Goal: Task Accomplishment & Management: Use online tool/utility

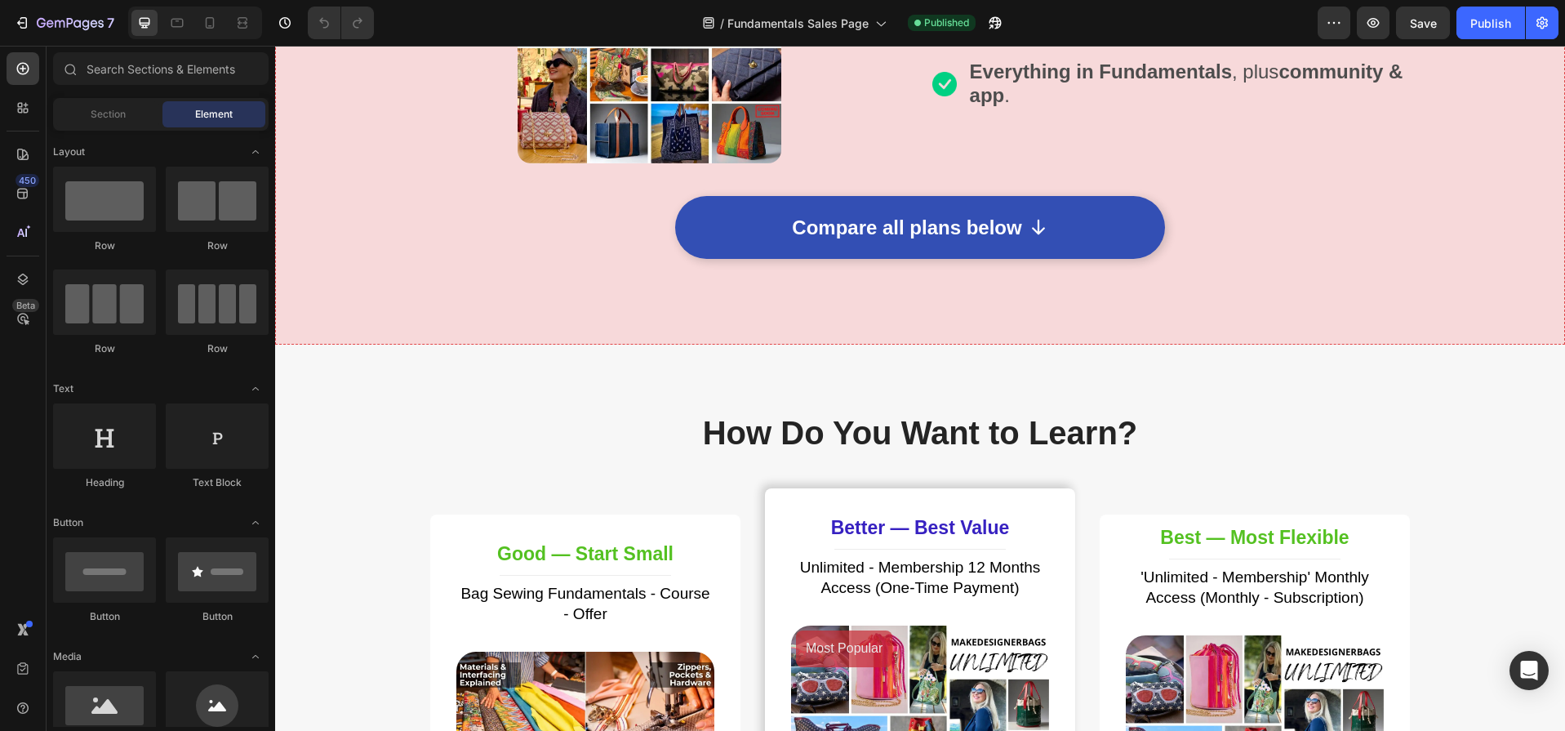
scroll to position [4724, 0]
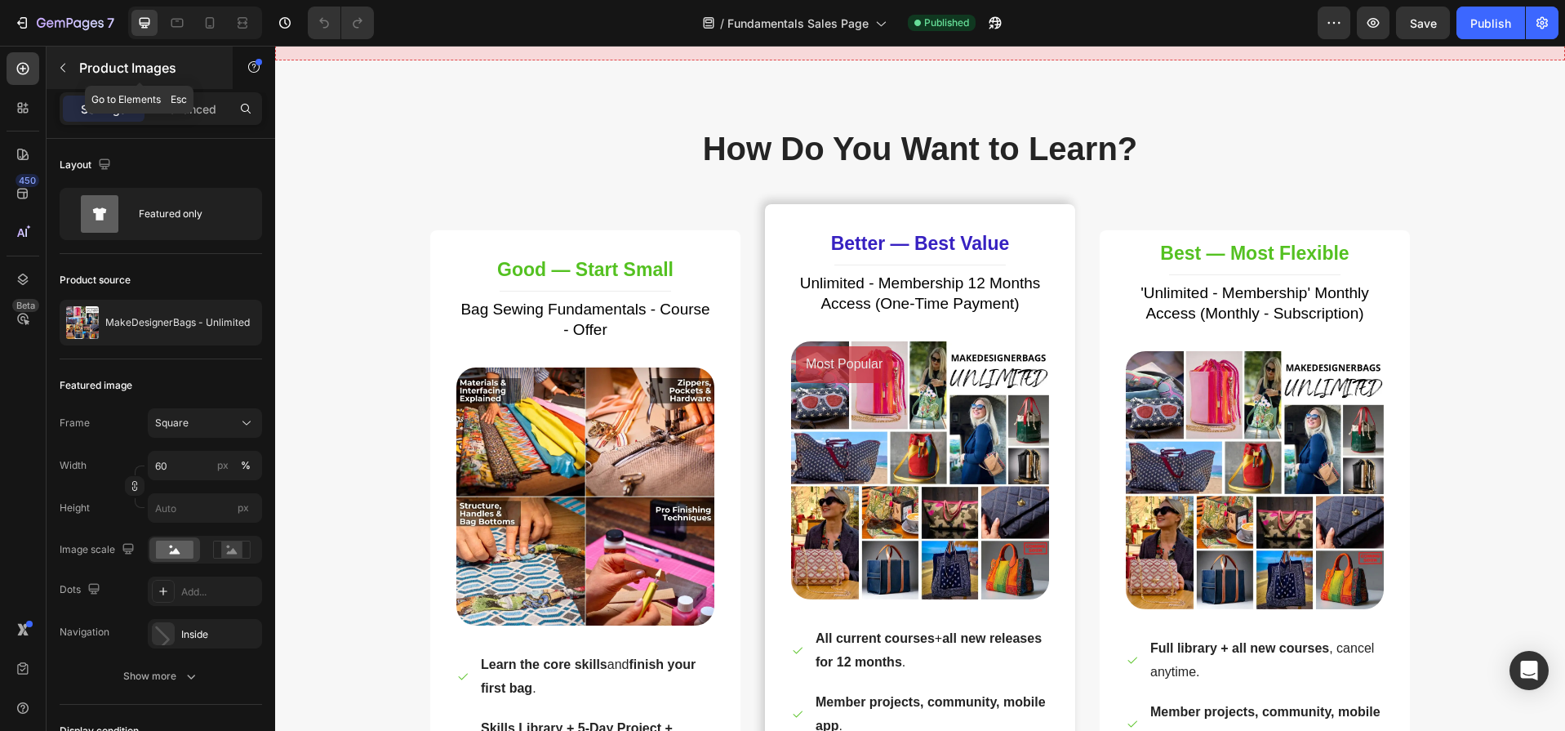
click at [60, 69] on icon "button" at bounding box center [62, 67] width 13 height 13
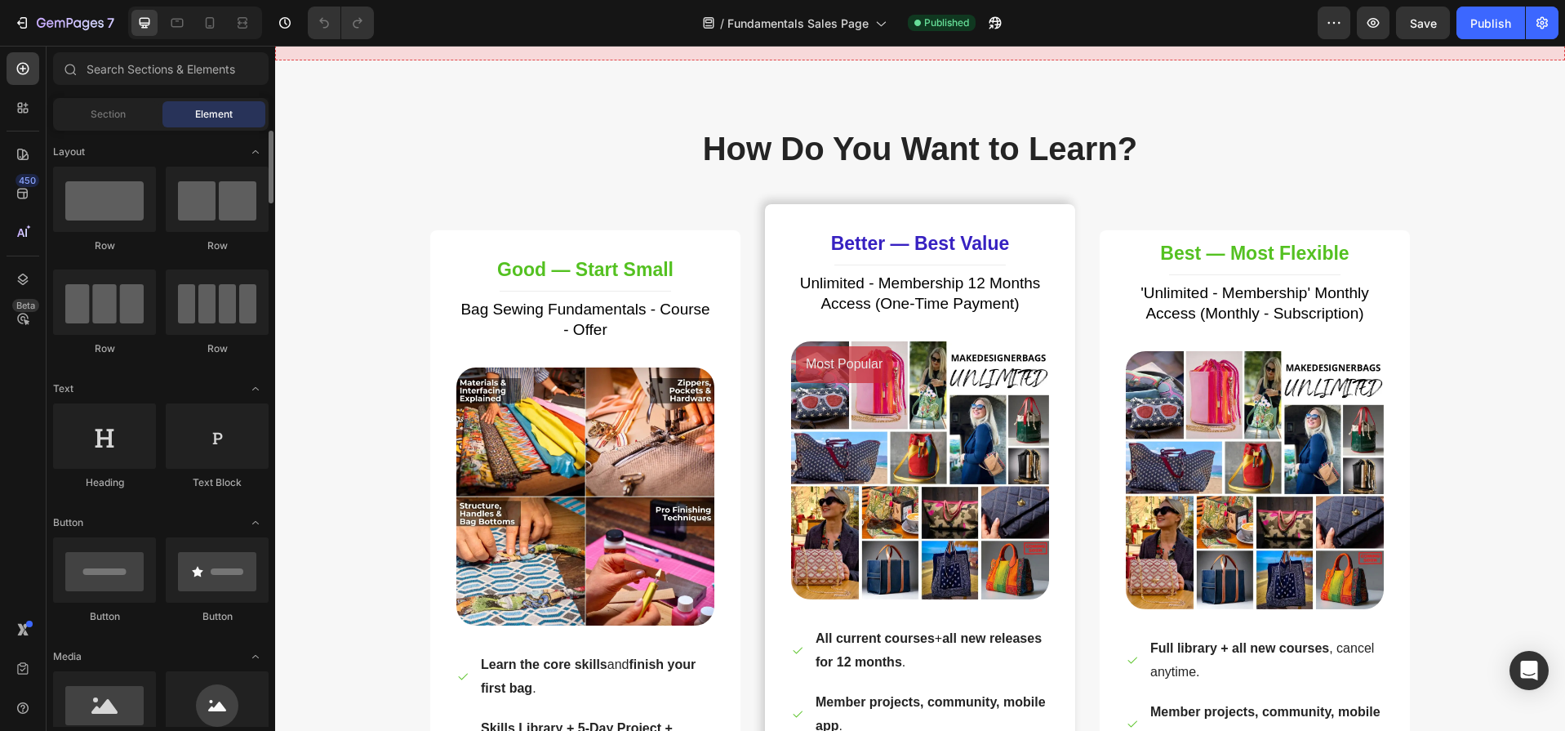
scroll to position [337, 0]
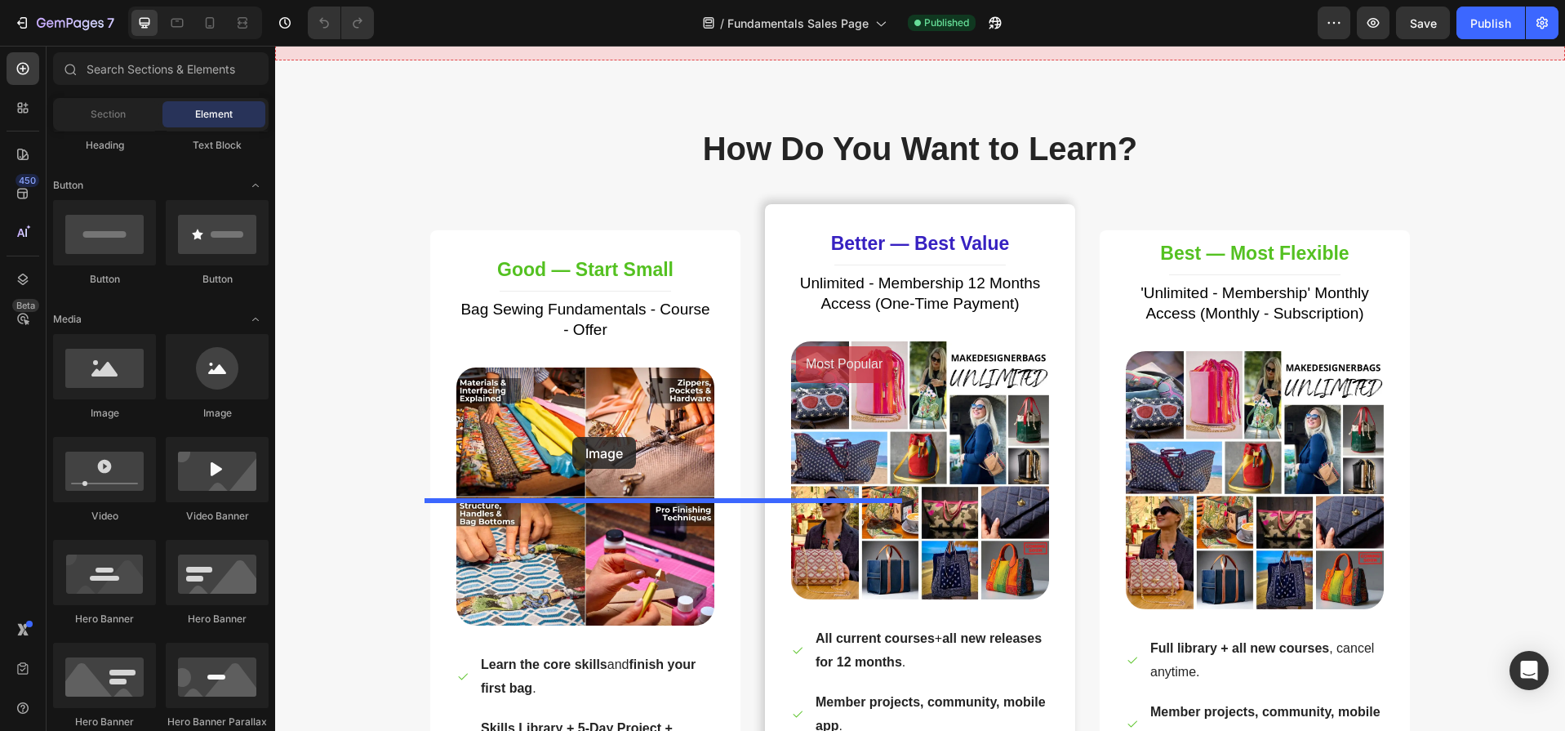
drag, startPoint x: 381, startPoint y: 423, endPoint x: 572, endPoint y: 437, distance: 191.6
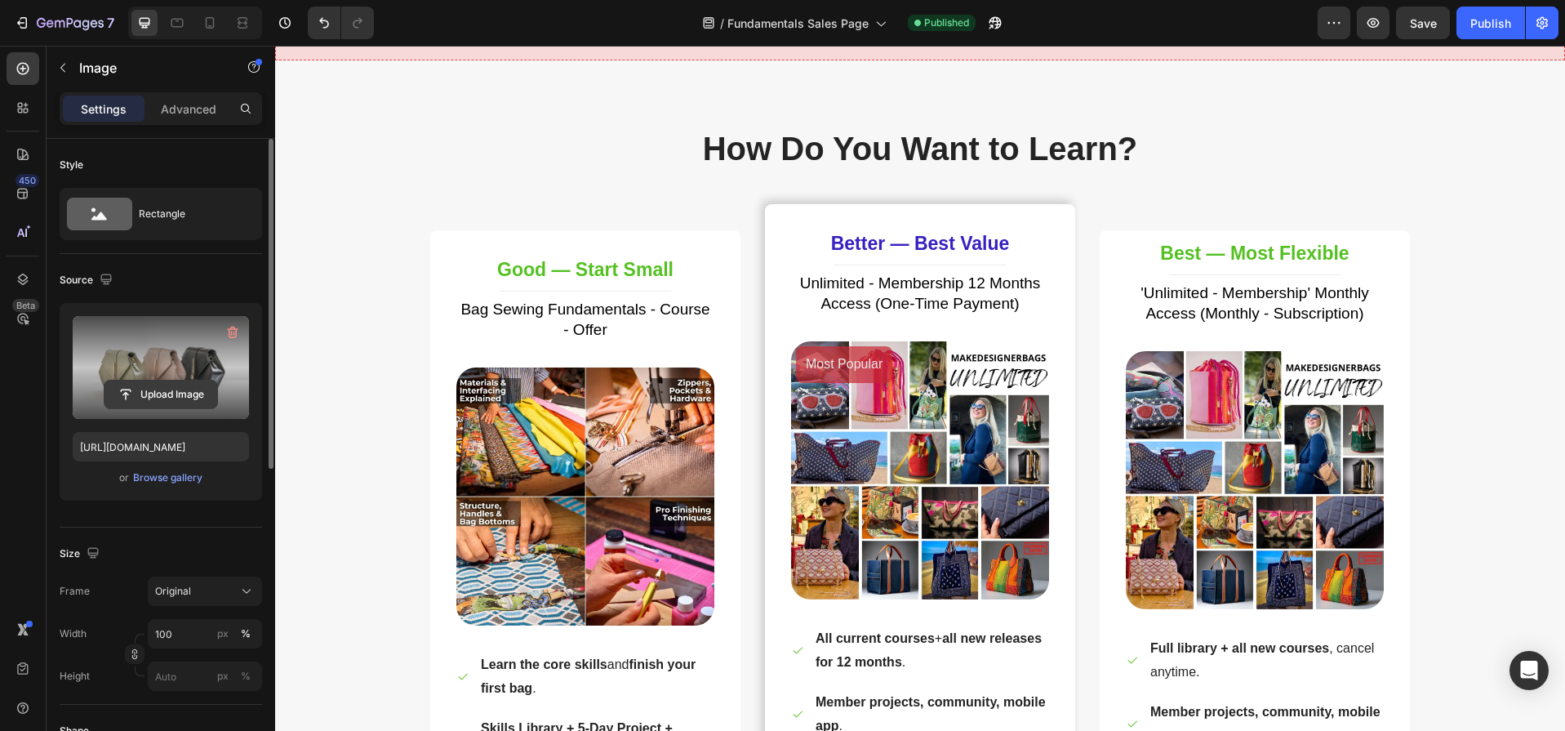
click at [150, 385] on input "file" at bounding box center [161, 394] width 113 height 28
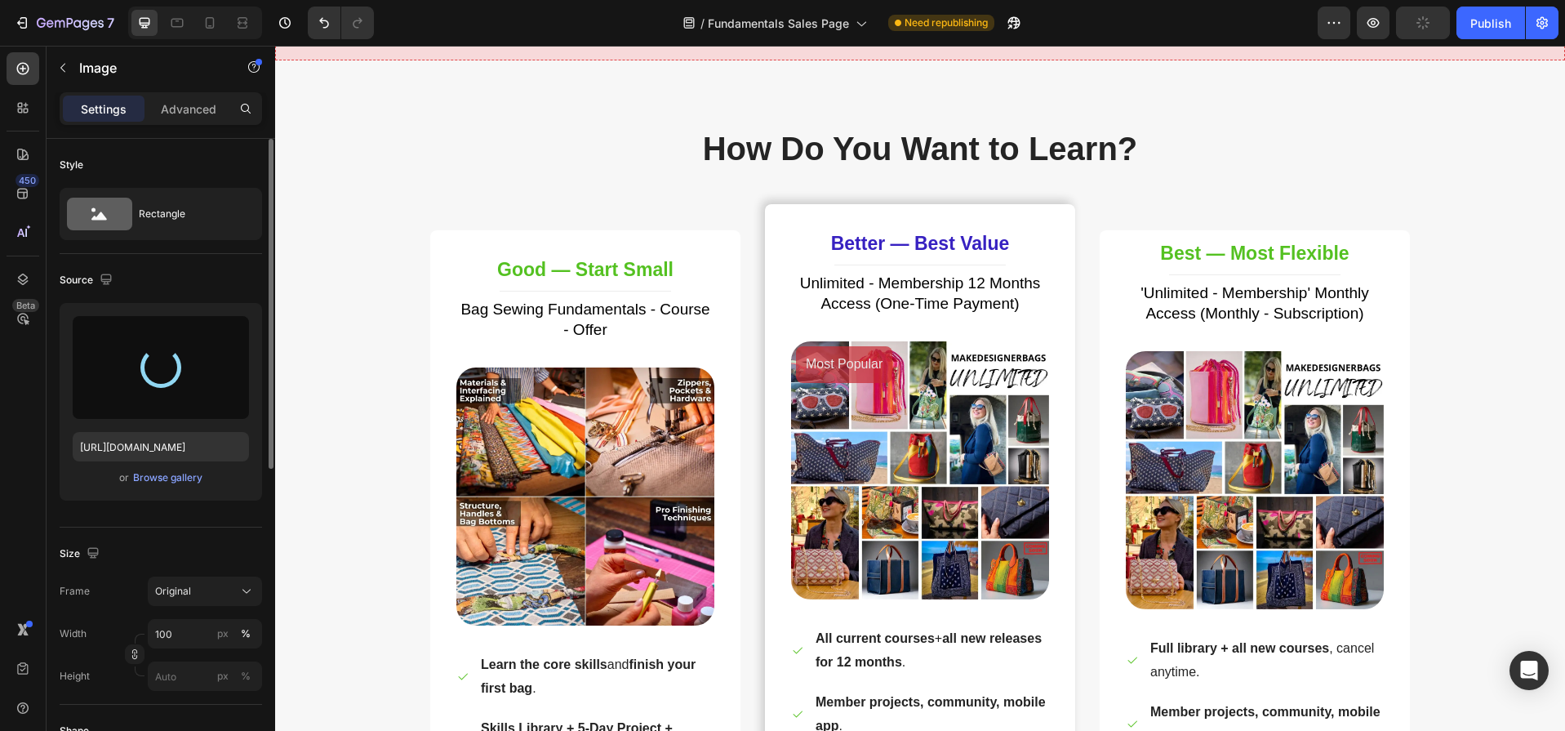
type input "[URL][DOMAIN_NAME]"
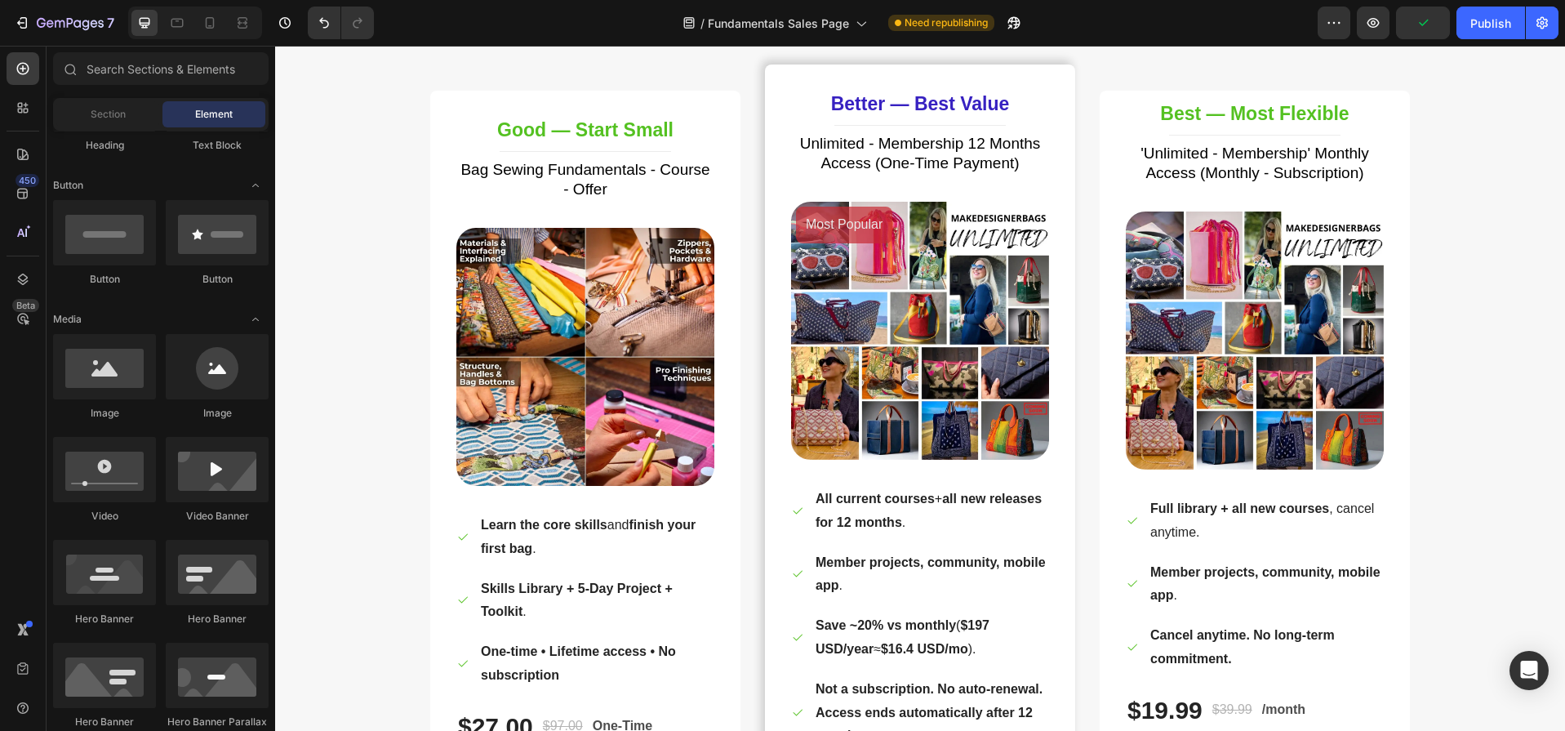
scroll to position [4997, 0]
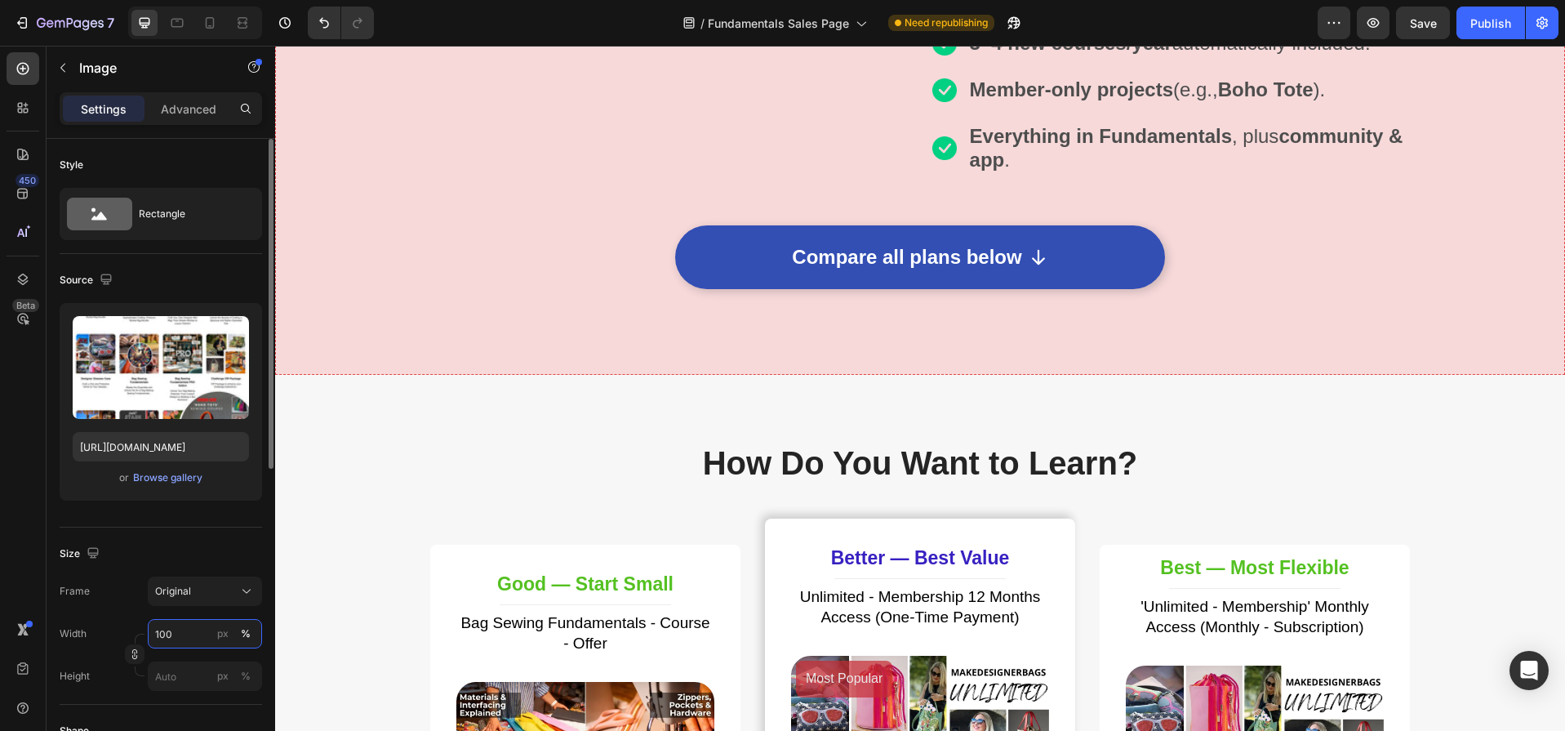
click at [181, 633] on input "100" at bounding box center [205, 633] width 114 height 29
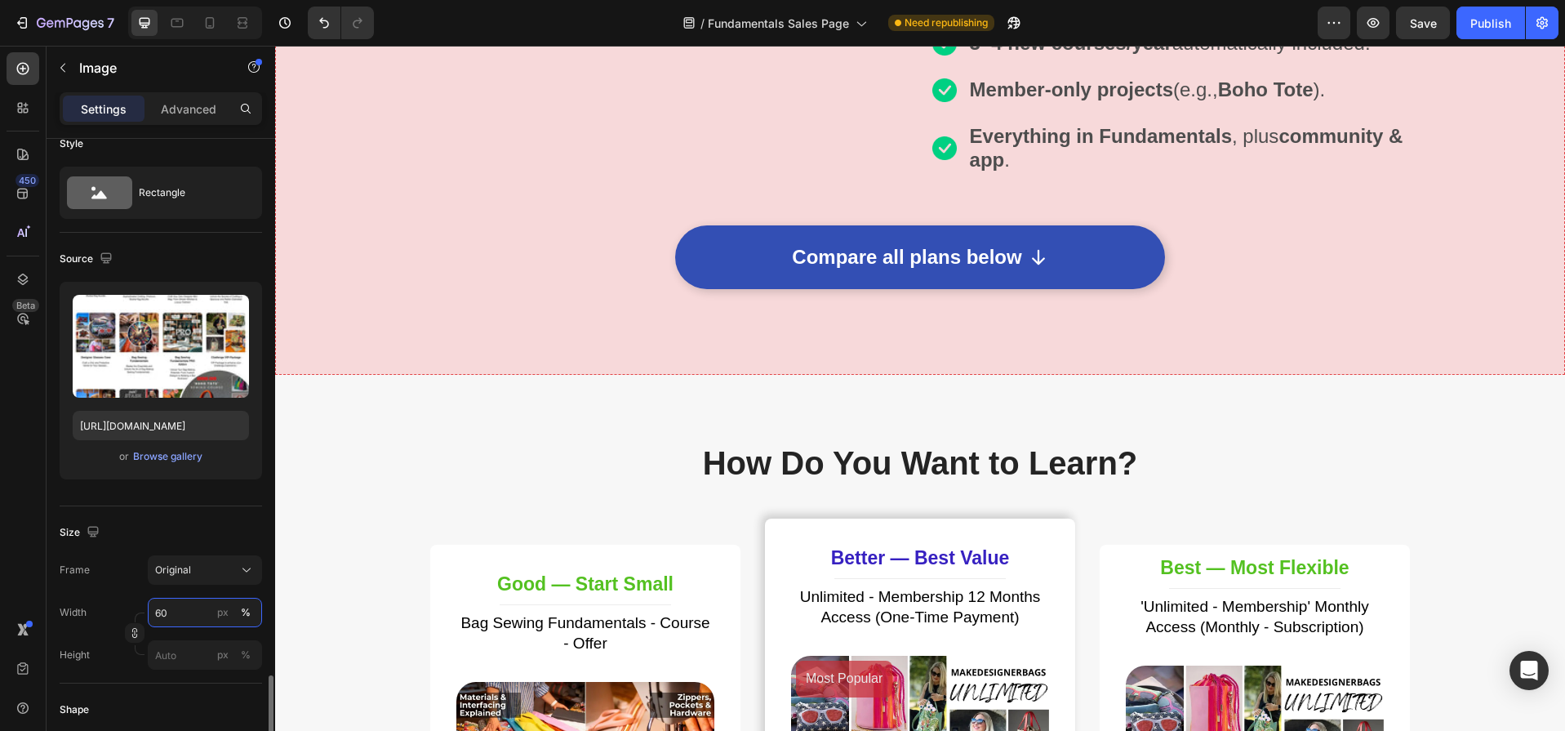
scroll to position [452, 0]
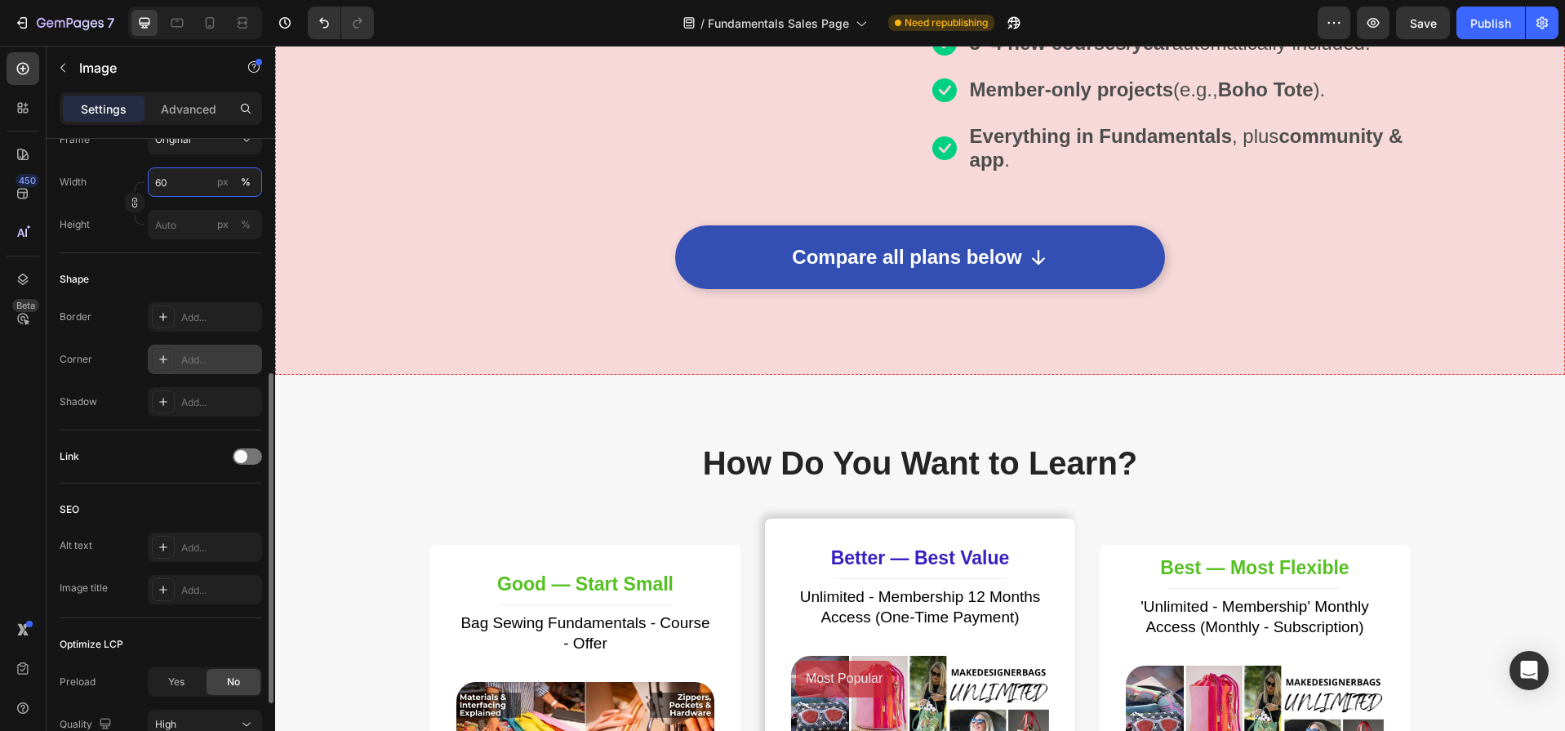
type input "60"
click at [195, 356] on div "Add..." at bounding box center [219, 360] width 77 height 15
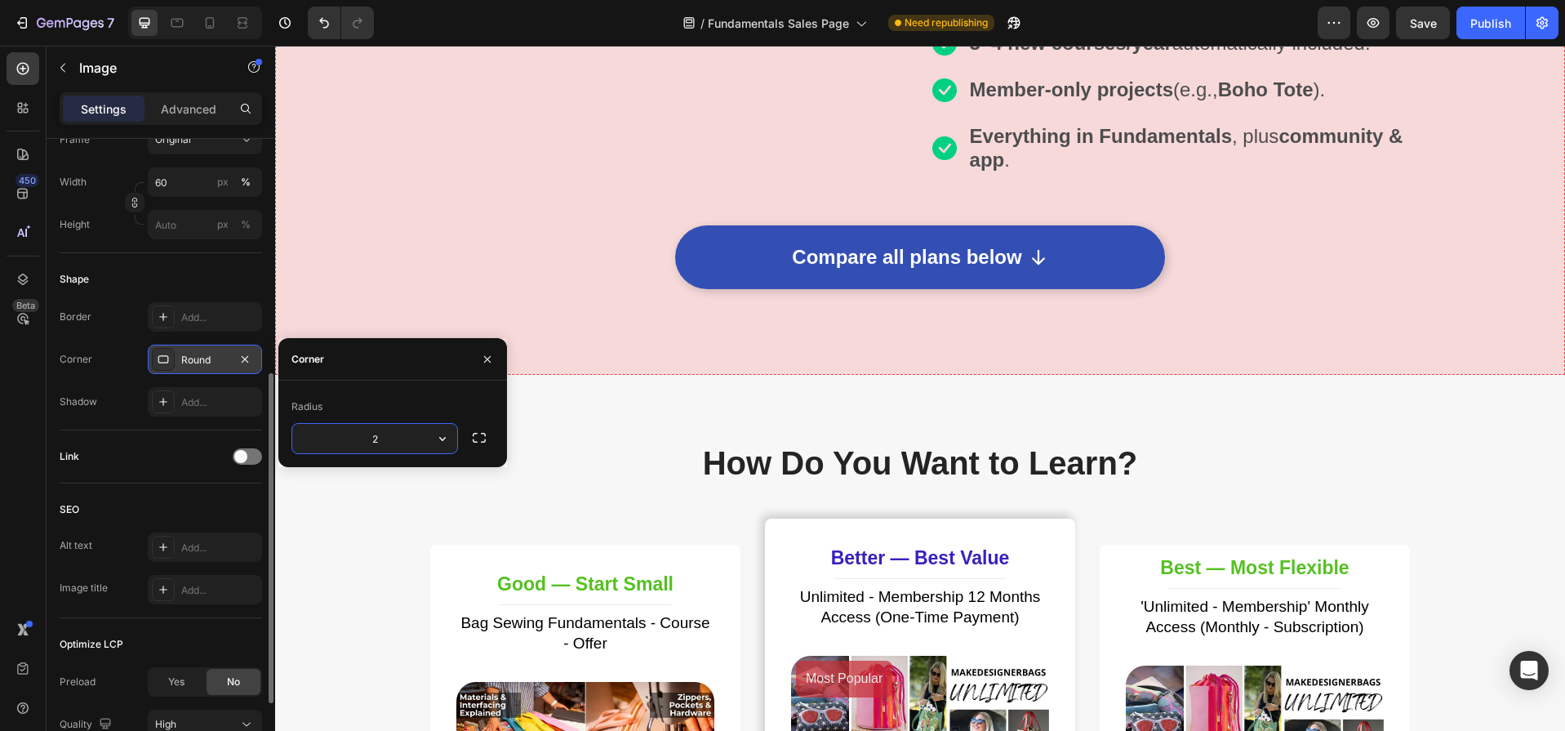
type input "24"
click at [1279, 193] on div "Image 260+ lessons across all current courses. Text Block Image 3–4 new courses…" at bounding box center [1171, 78] width 478 height 229
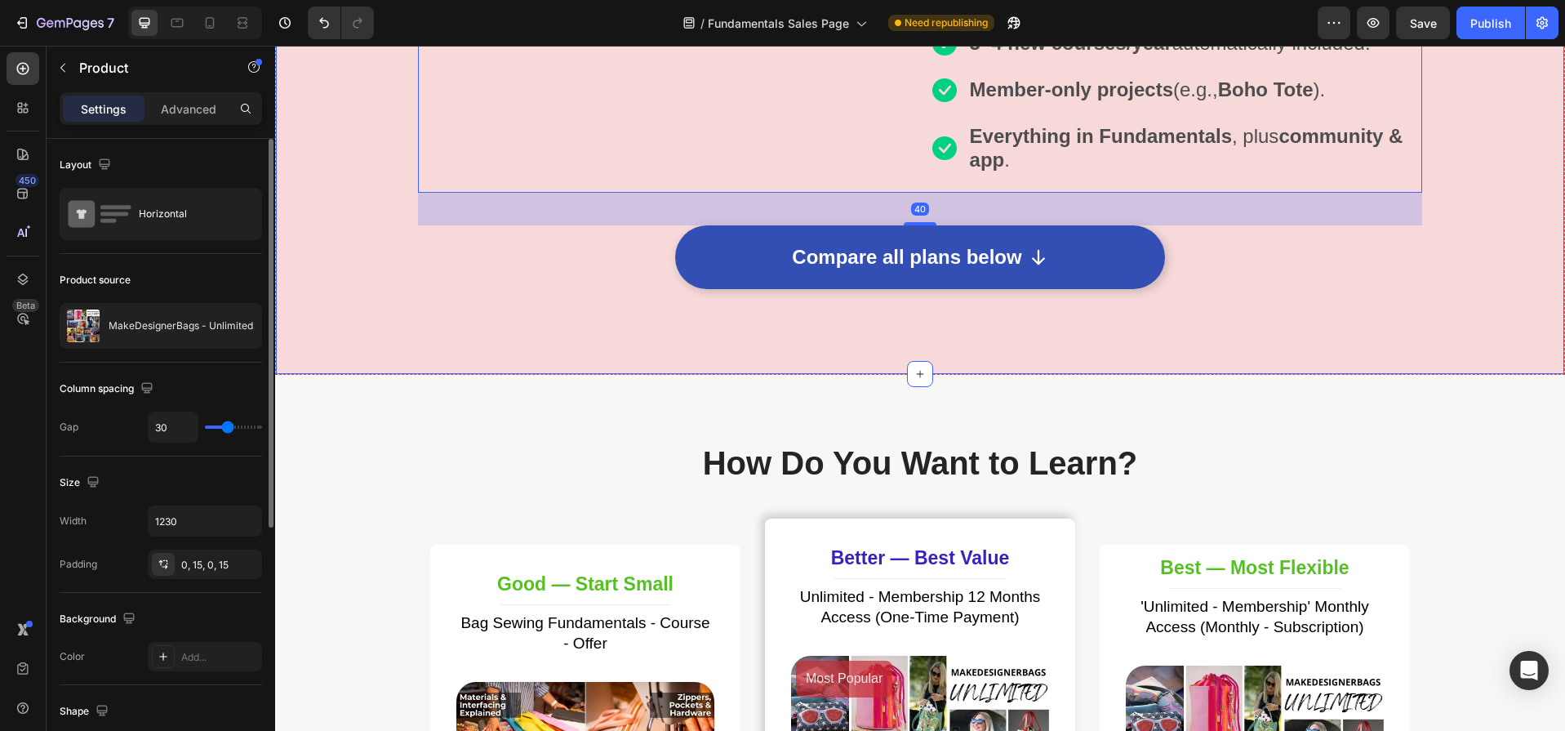
click at [1483, 309] on div "Want all courses + new projects as they’re released? Heading Row Image Image 26…" at bounding box center [920, 68] width 1288 height 479
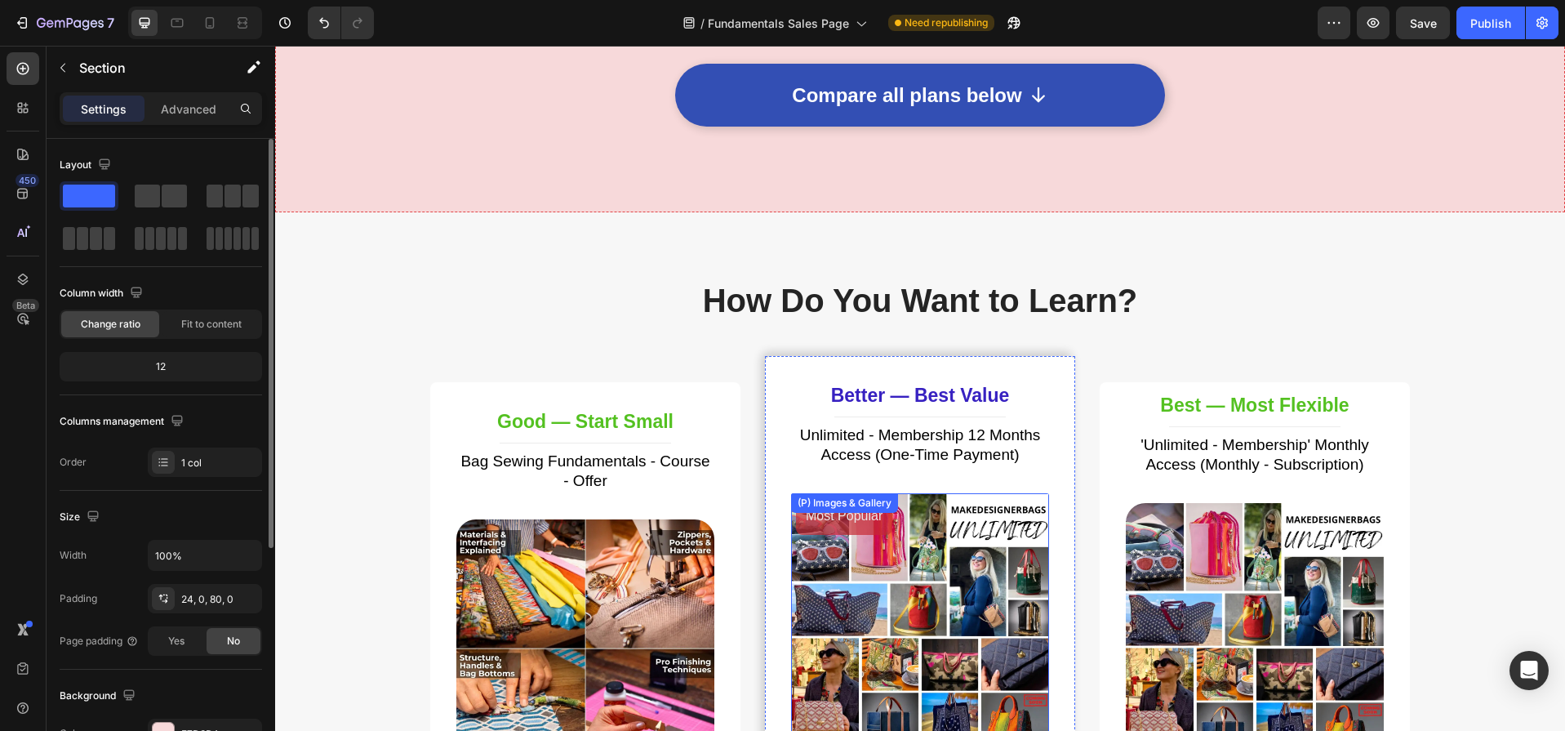
scroll to position [4275, 0]
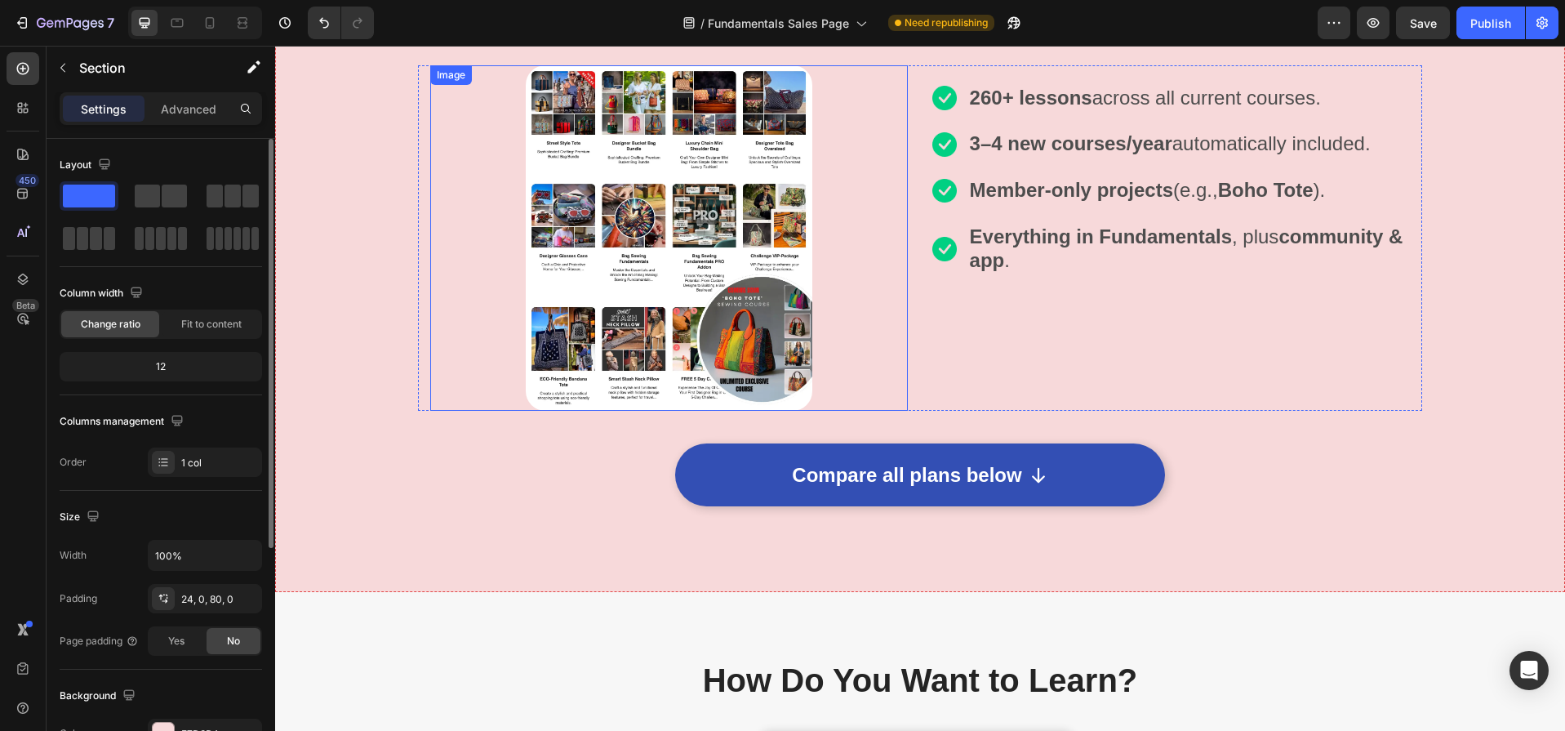
click at [774, 171] on img at bounding box center [669, 237] width 287 height 345
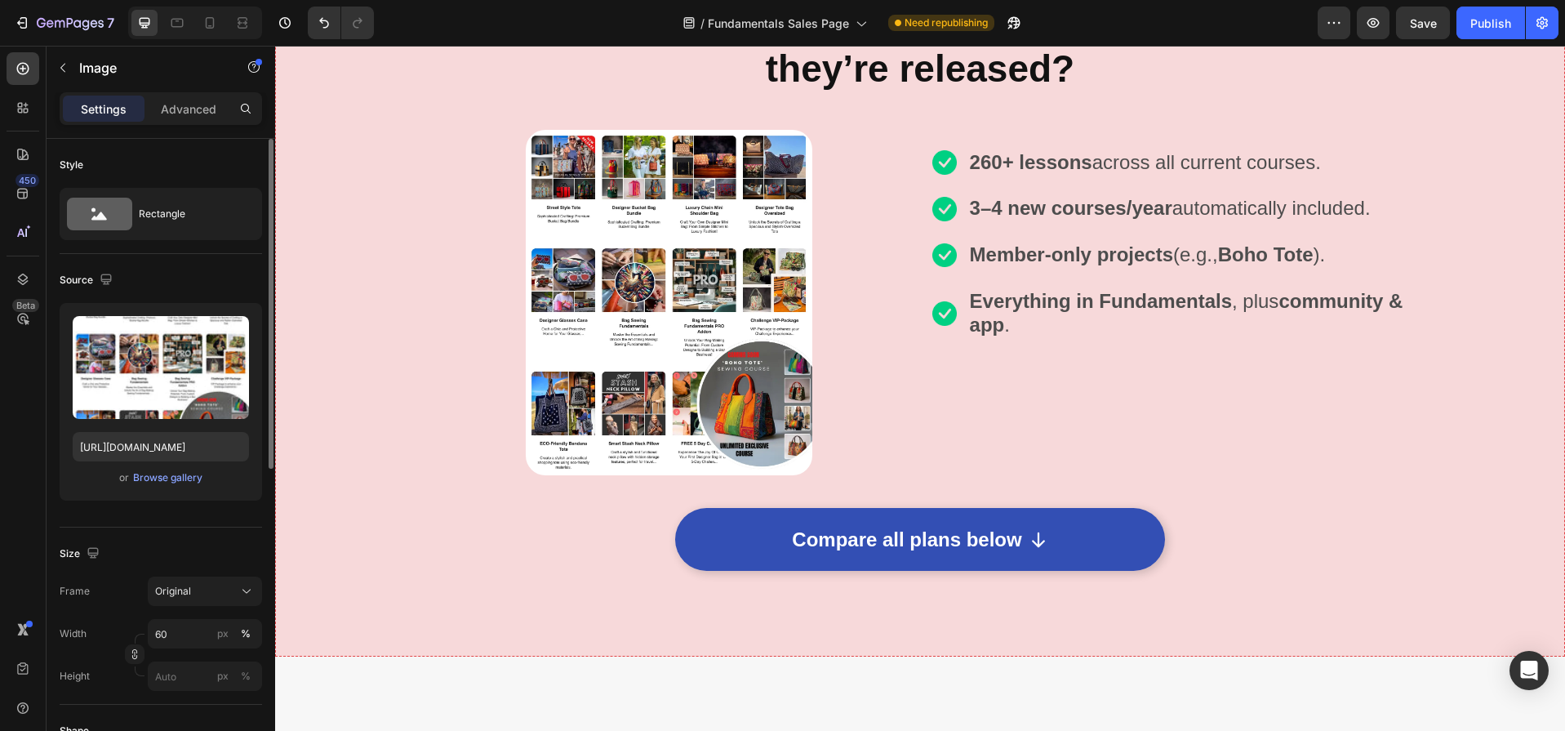
scroll to position [4725, 0]
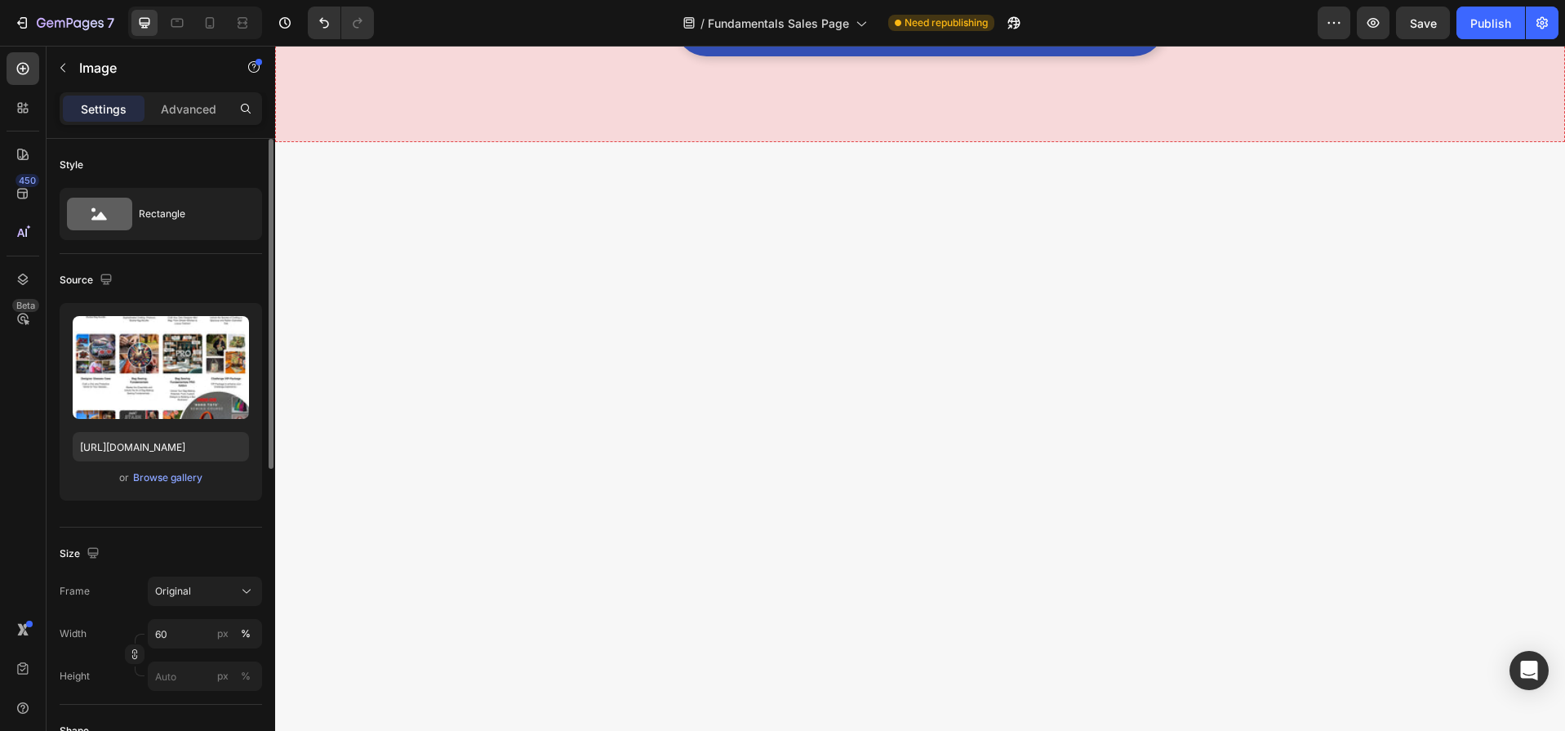
click at [1426, 24] on span "Save" at bounding box center [1423, 23] width 27 height 14
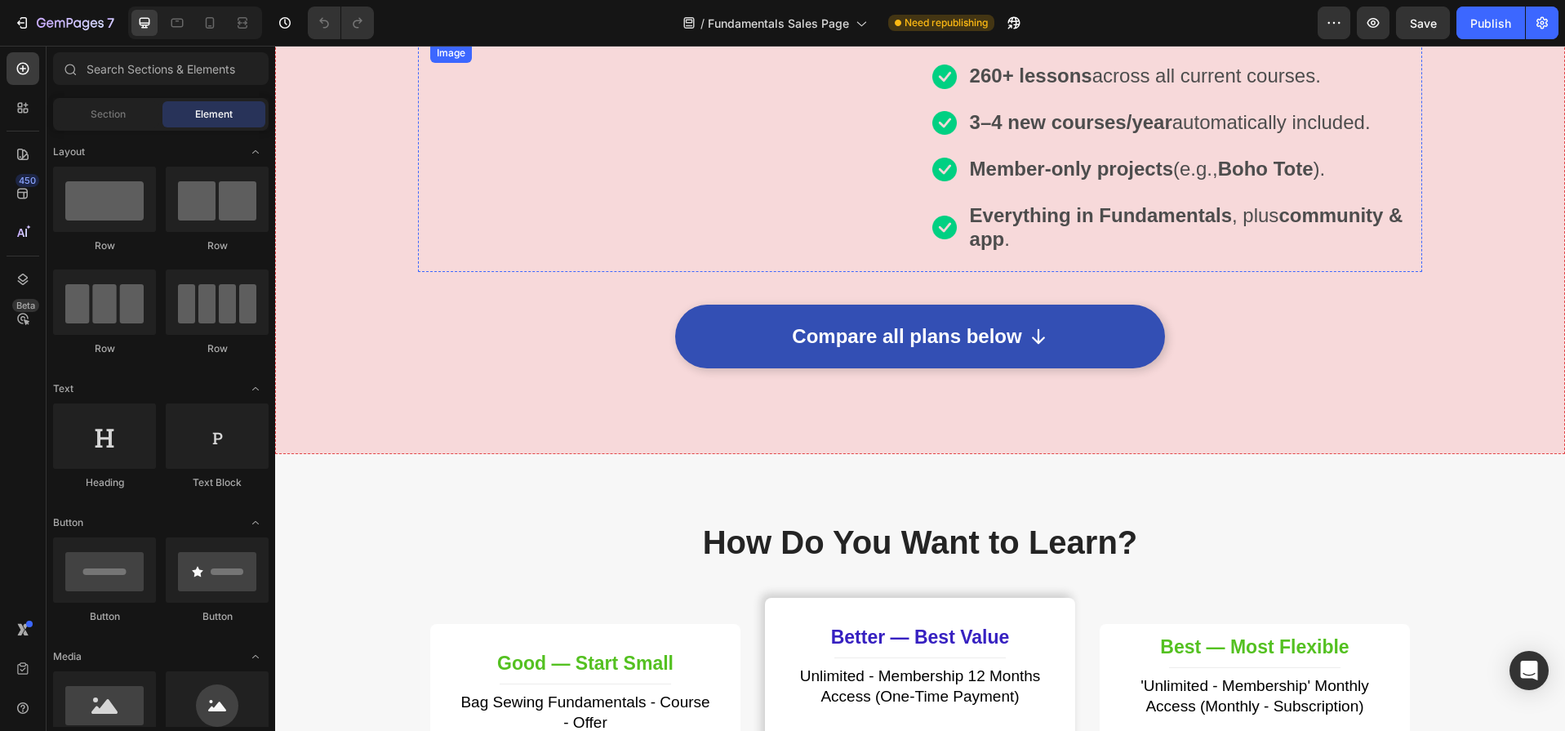
scroll to position [4750, 0]
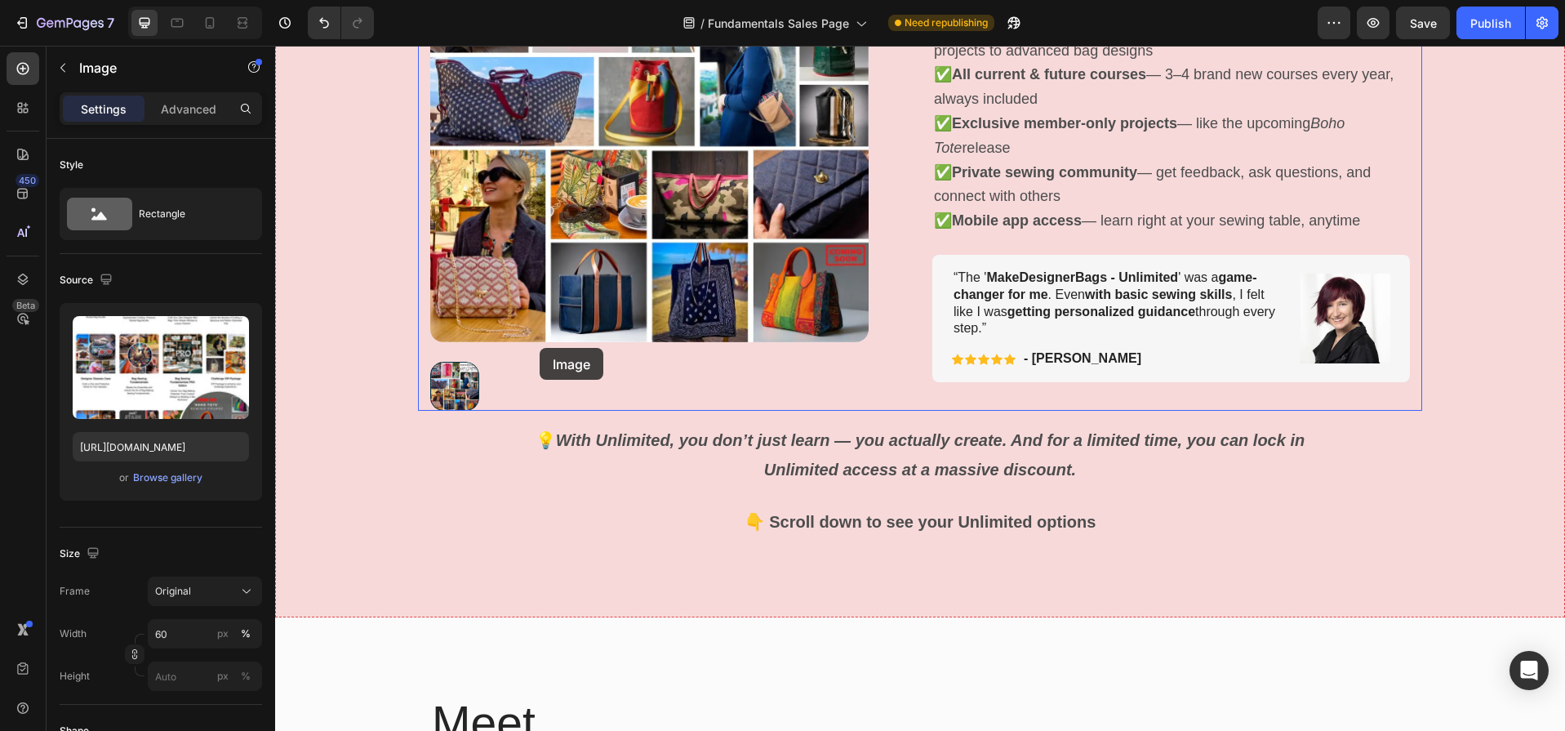
scroll to position [7225, 0]
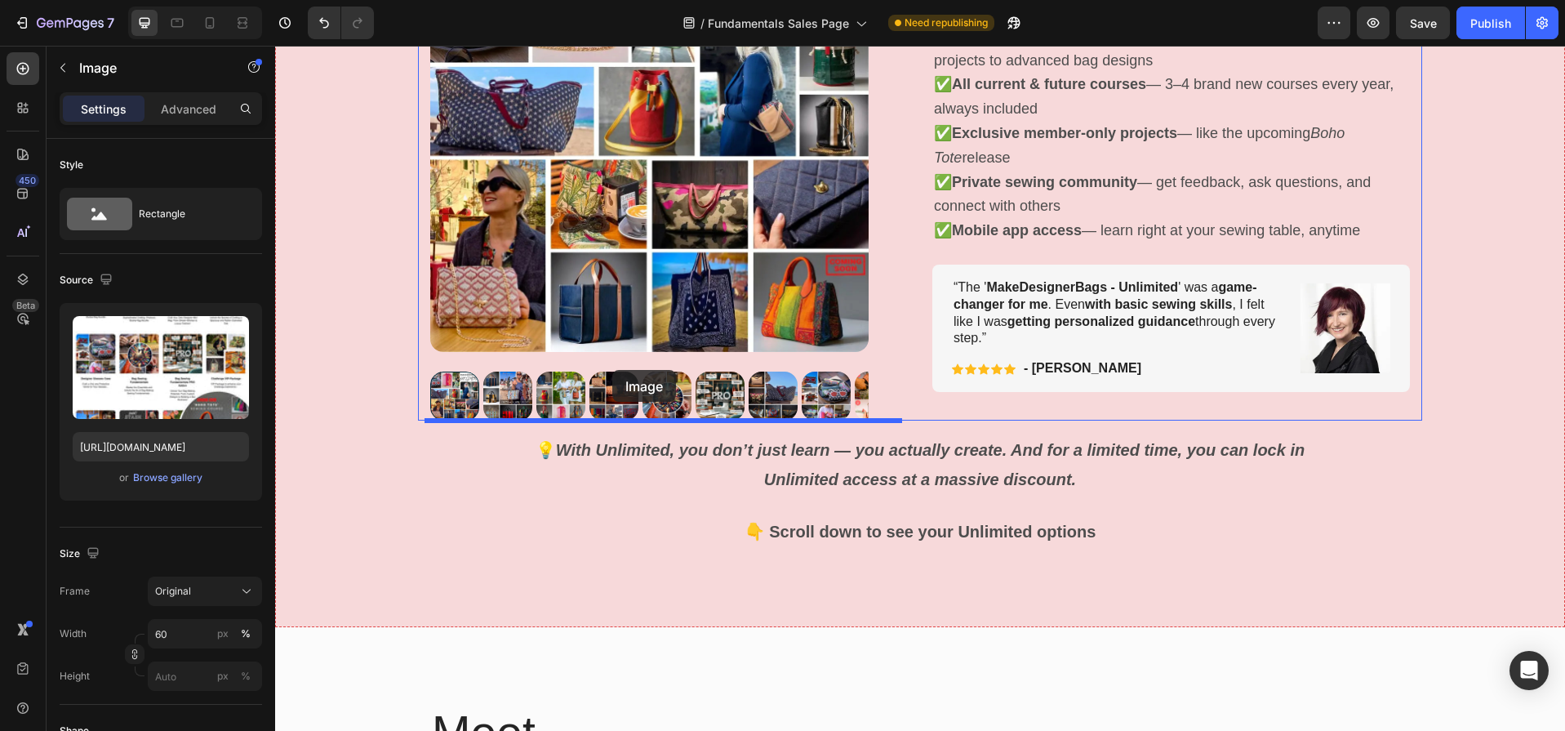
drag, startPoint x: 435, startPoint y: 89, endPoint x: 612, endPoint y: 370, distance: 332.1
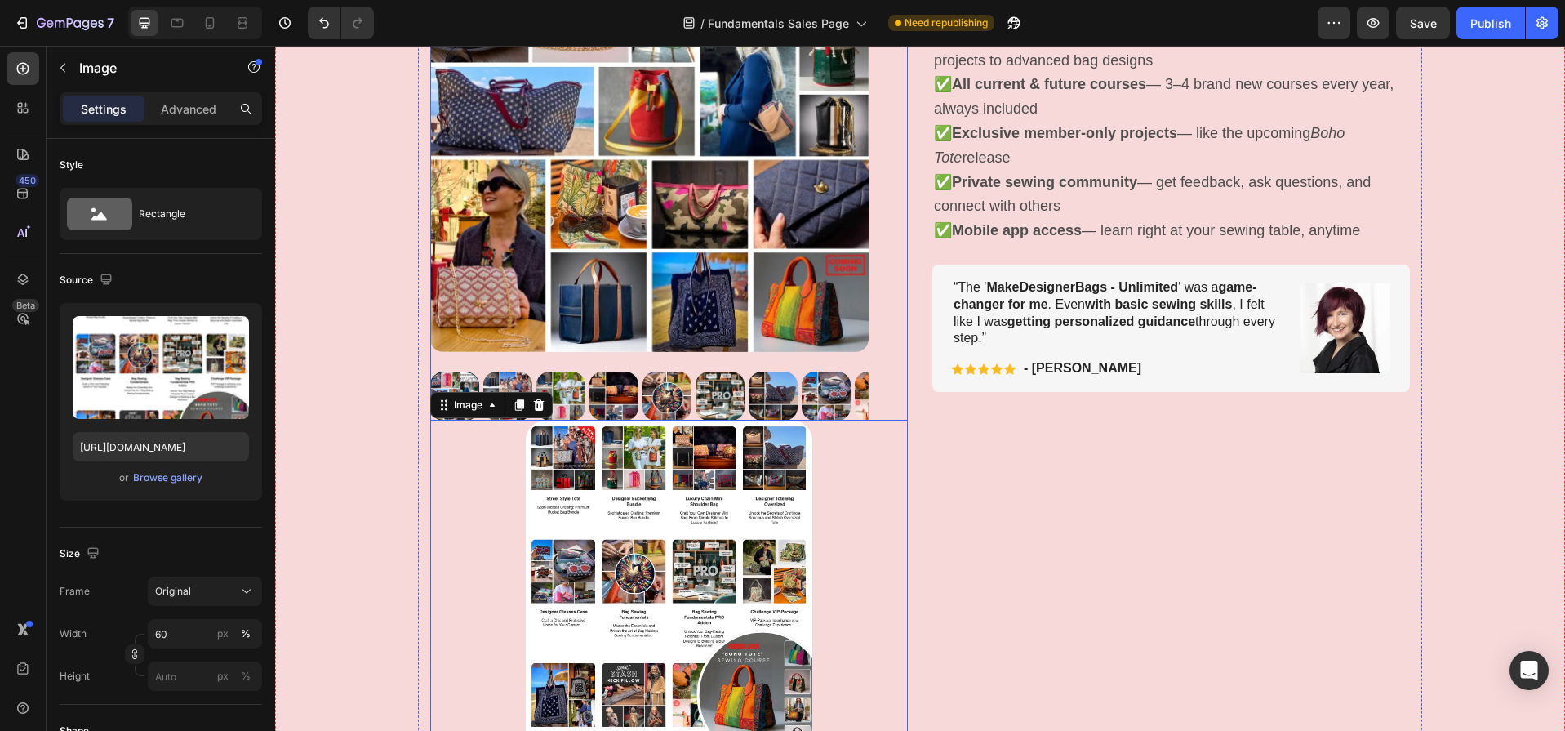
click at [879, 262] on div "Product Images" at bounding box center [669, 166] width 478 height 507
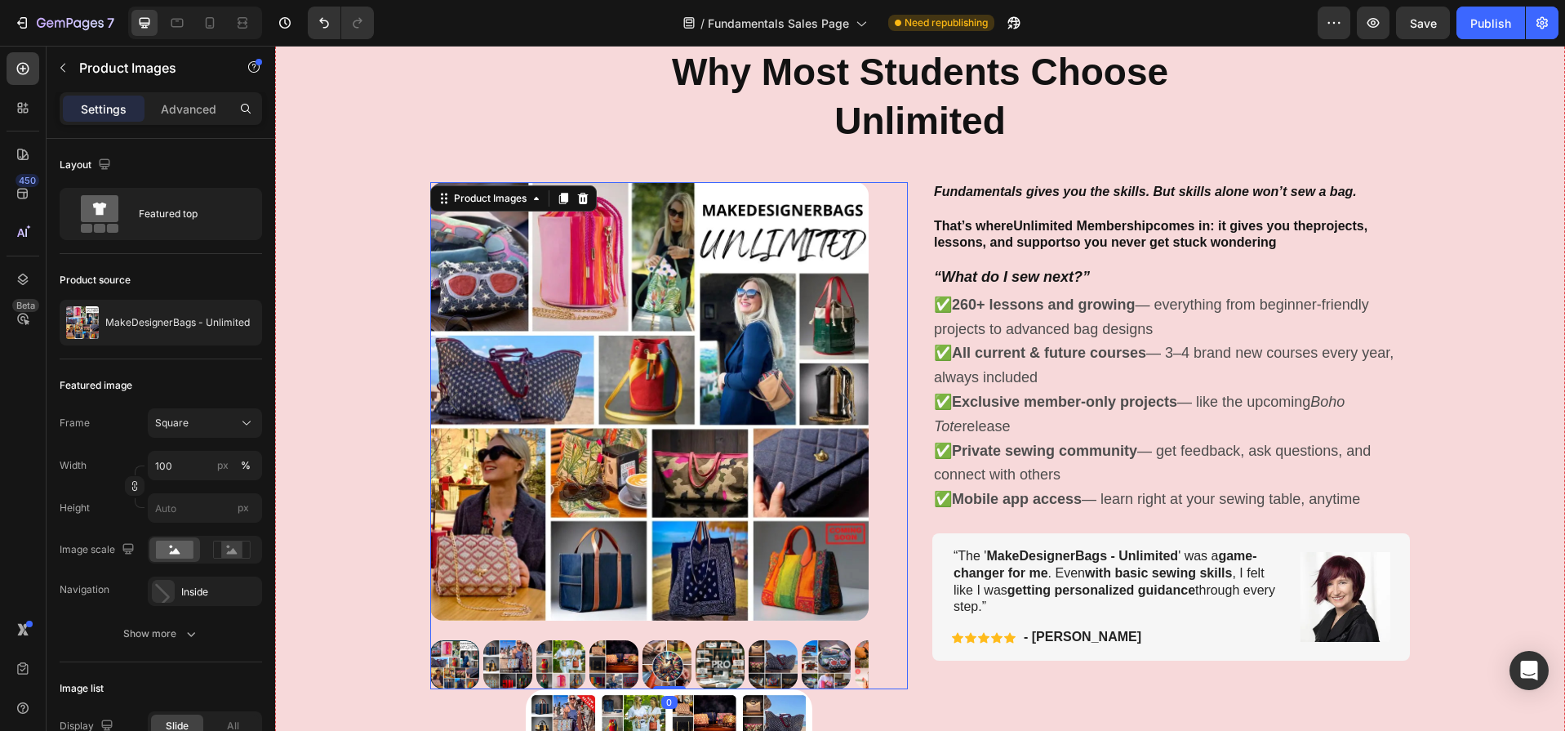
scroll to position [6946, 0]
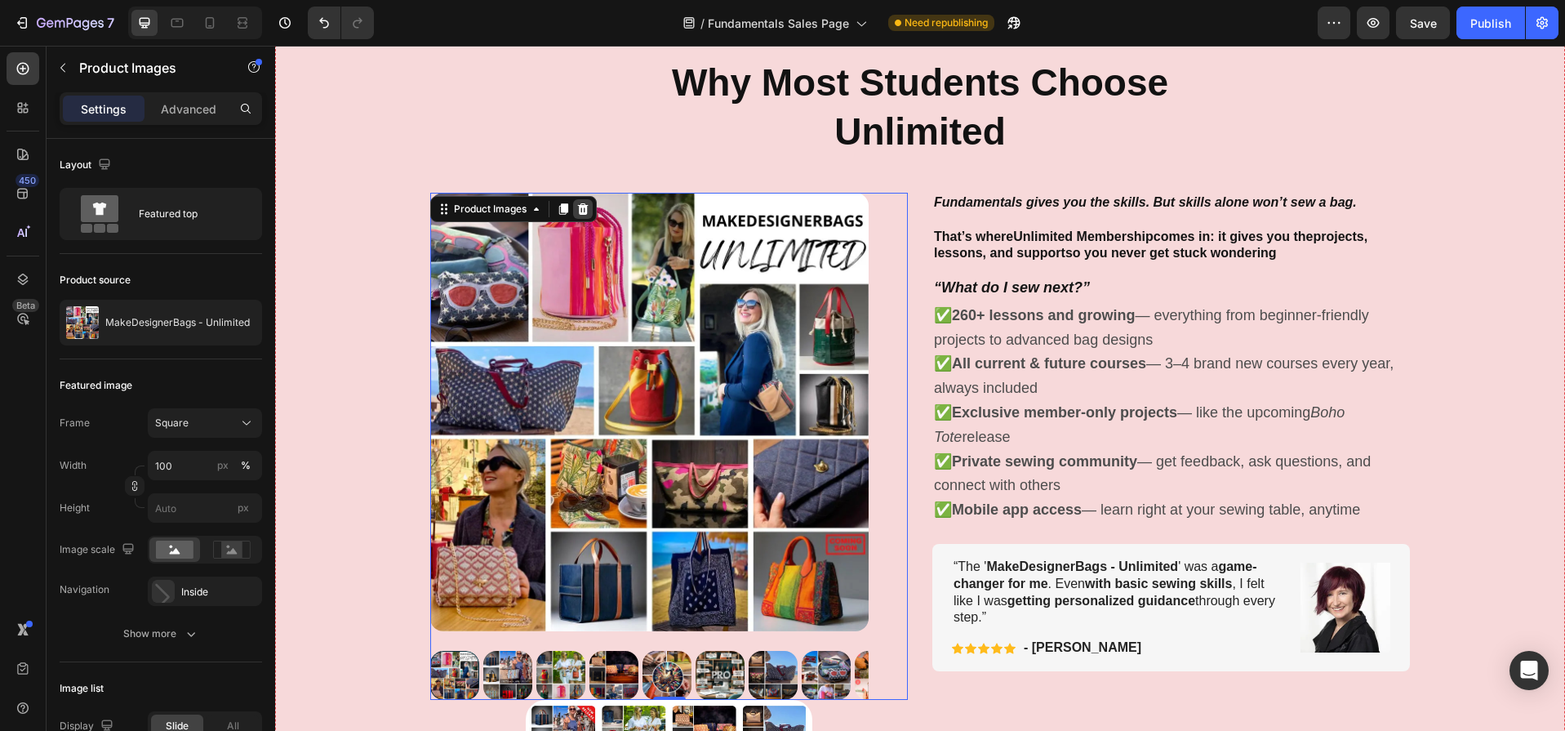
click at [579, 205] on icon at bounding box center [583, 208] width 11 height 11
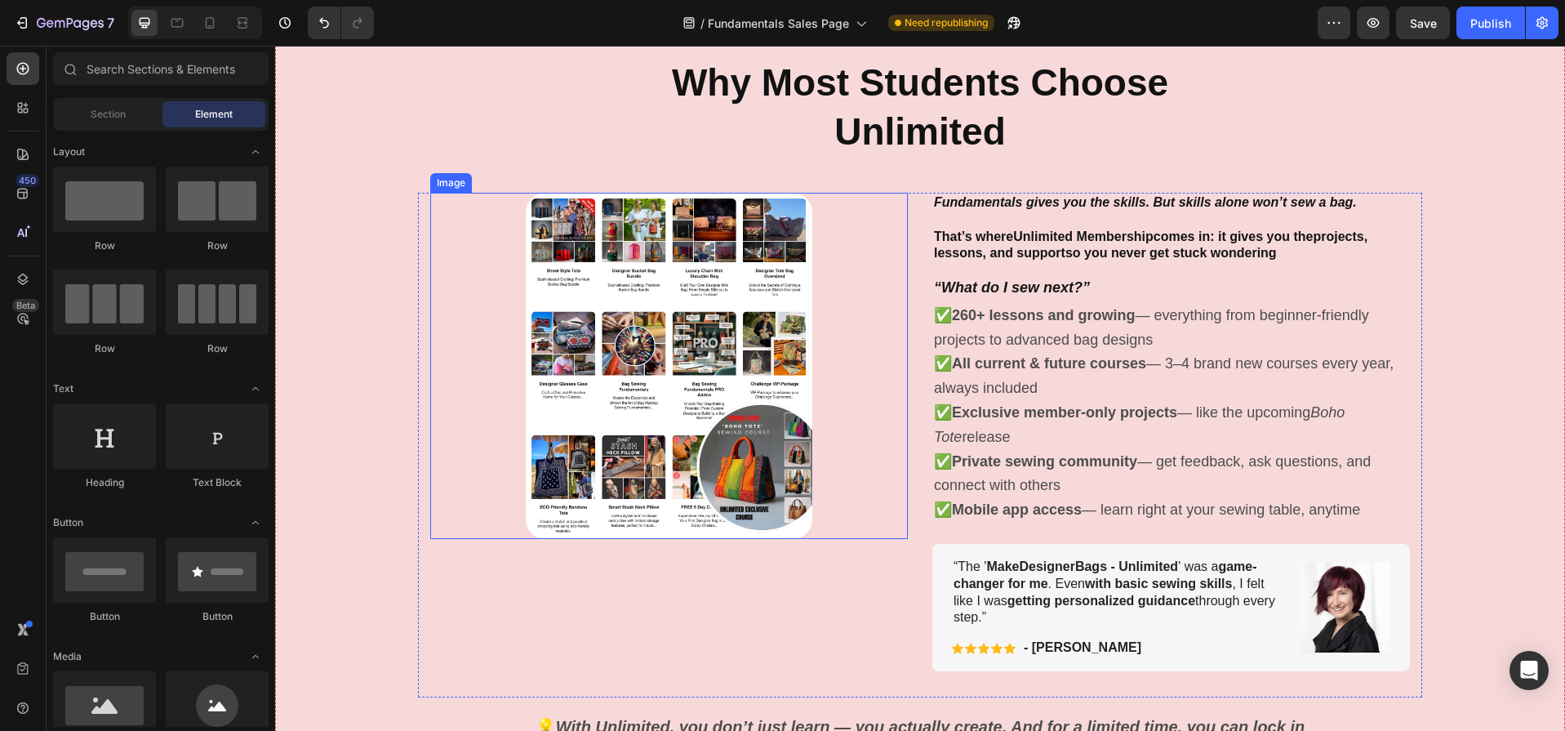
click at [707, 330] on img at bounding box center [669, 365] width 287 height 345
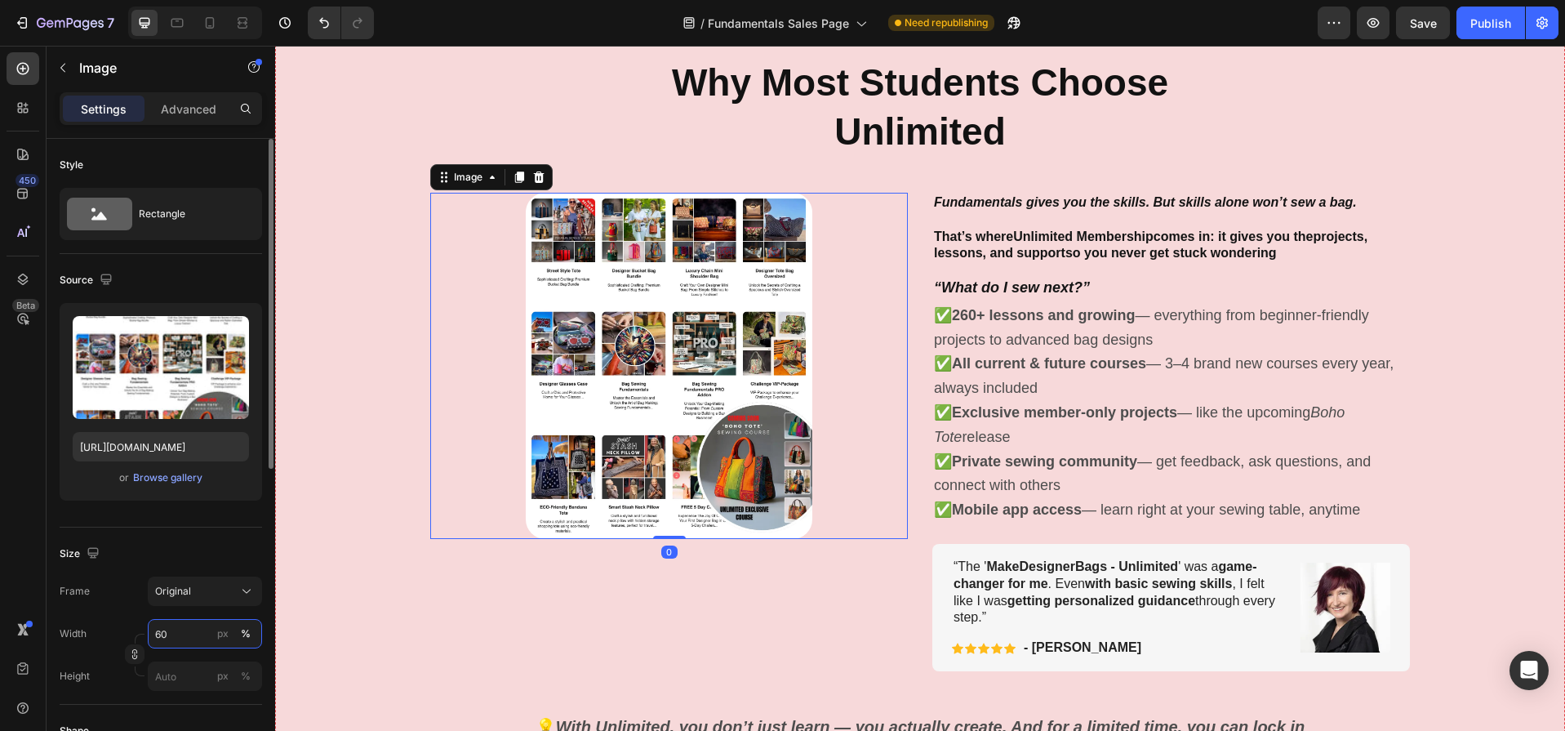
click at [184, 630] on input "60" at bounding box center [205, 633] width 114 height 29
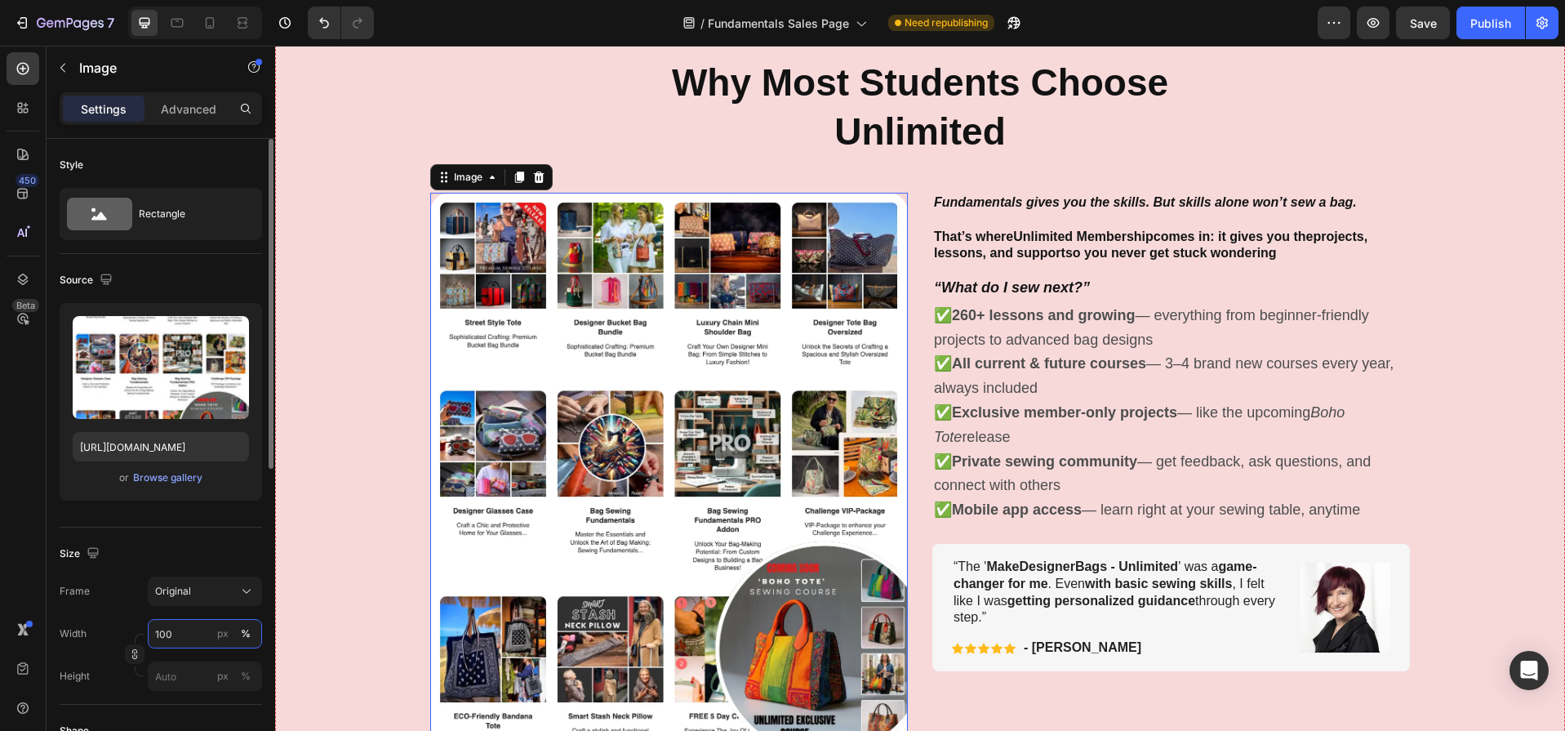
type input "100"
click at [189, 556] on div "Size" at bounding box center [161, 554] width 202 height 26
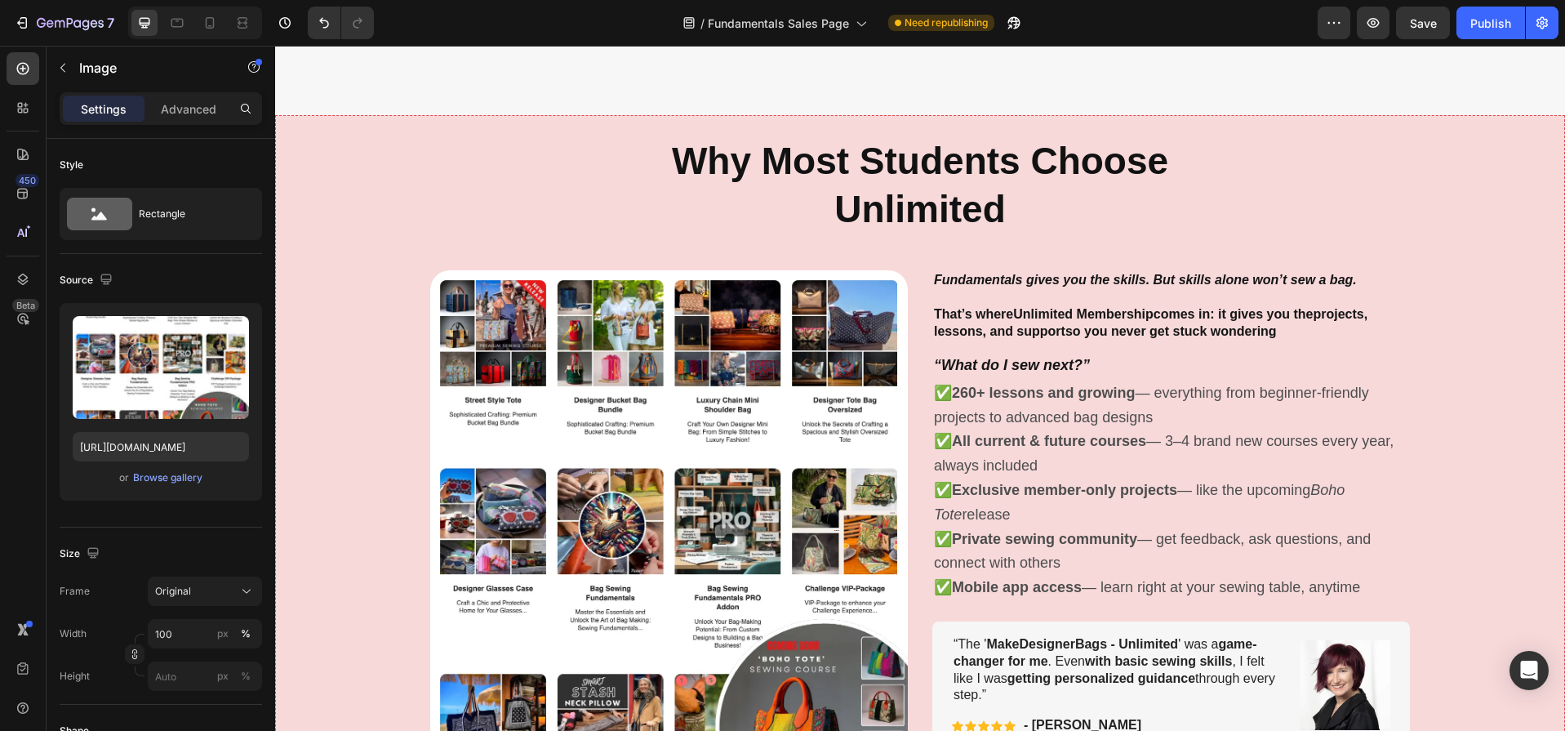
scroll to position [6855, 0]
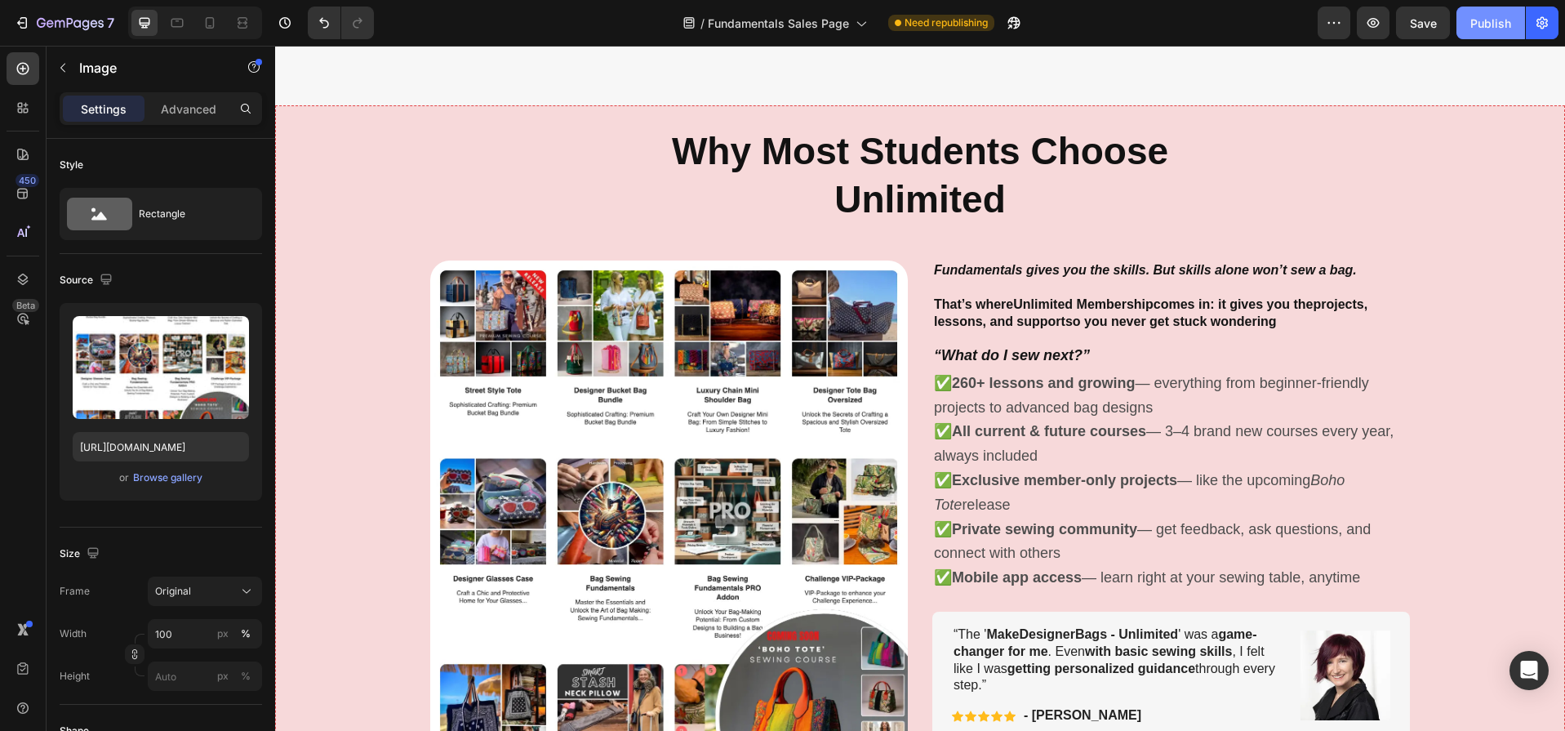
click at [1507, 25] on div "Publish" at bounding box center [1491, 23] width 41 height 17
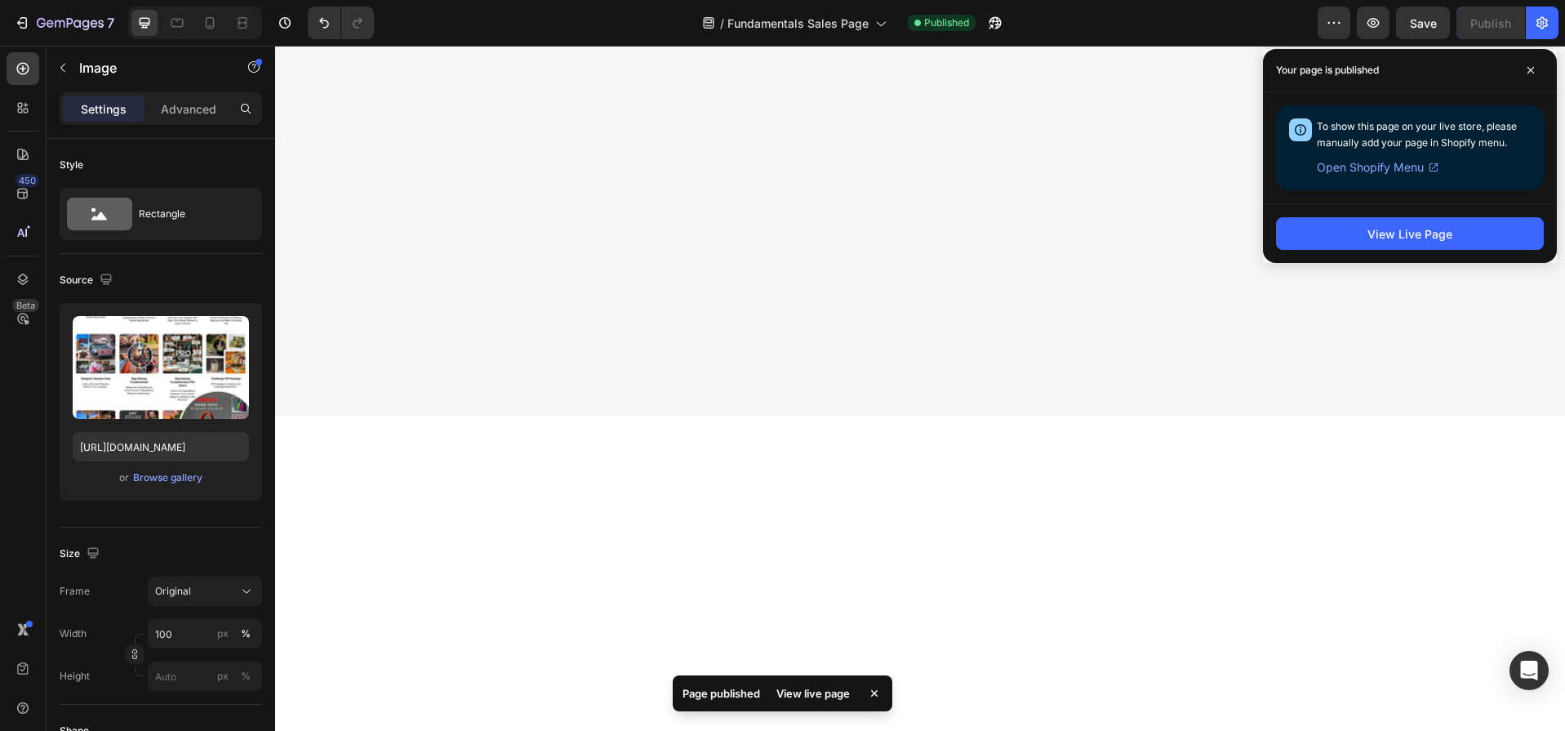
scroll to position [0, 0]
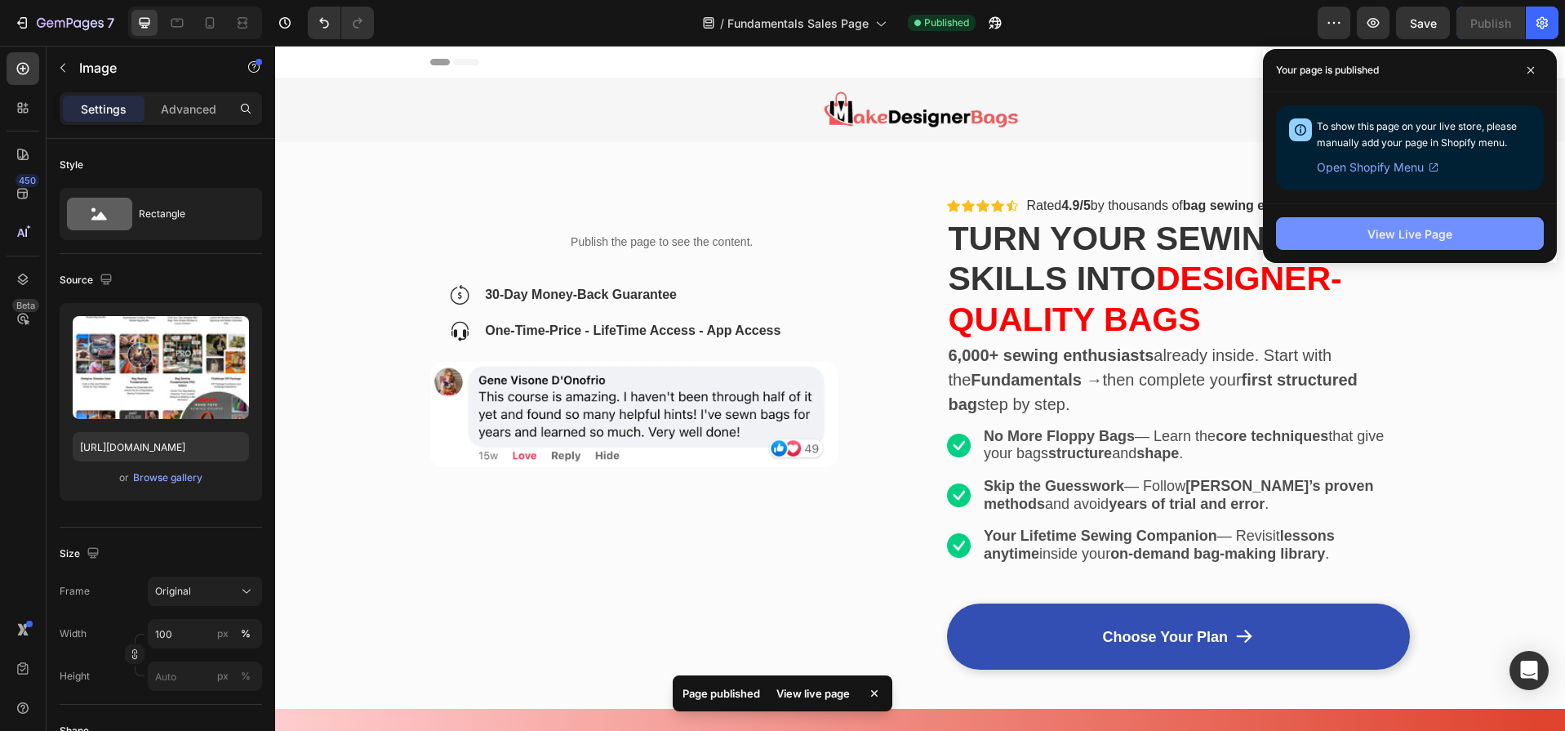
click at [1434, 236] on div "View Live Page" at bounding box center [1410, 233] width 85 height 17
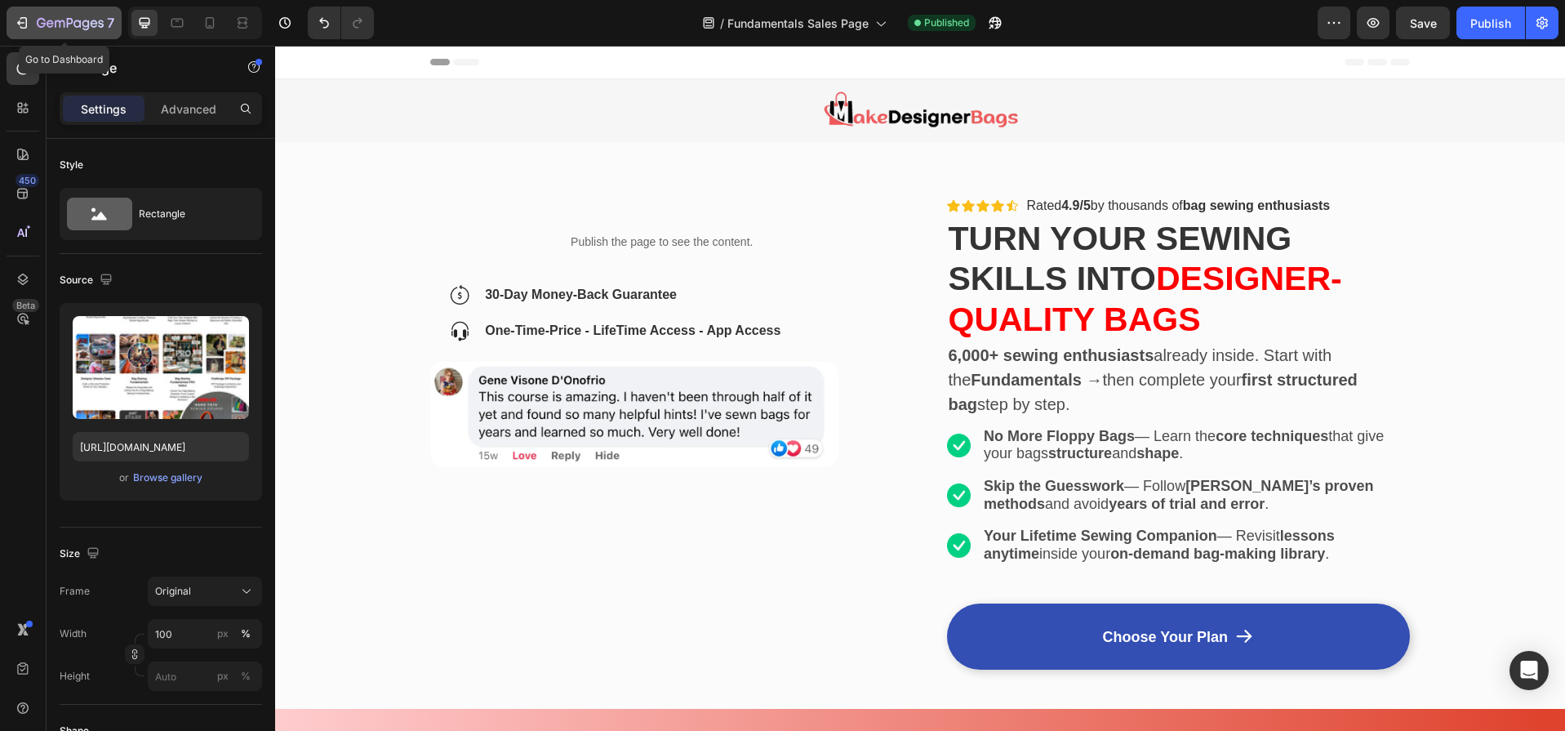
click at [20, 25] on icon "button" at bounding box center [22, 23] width 16 height 16
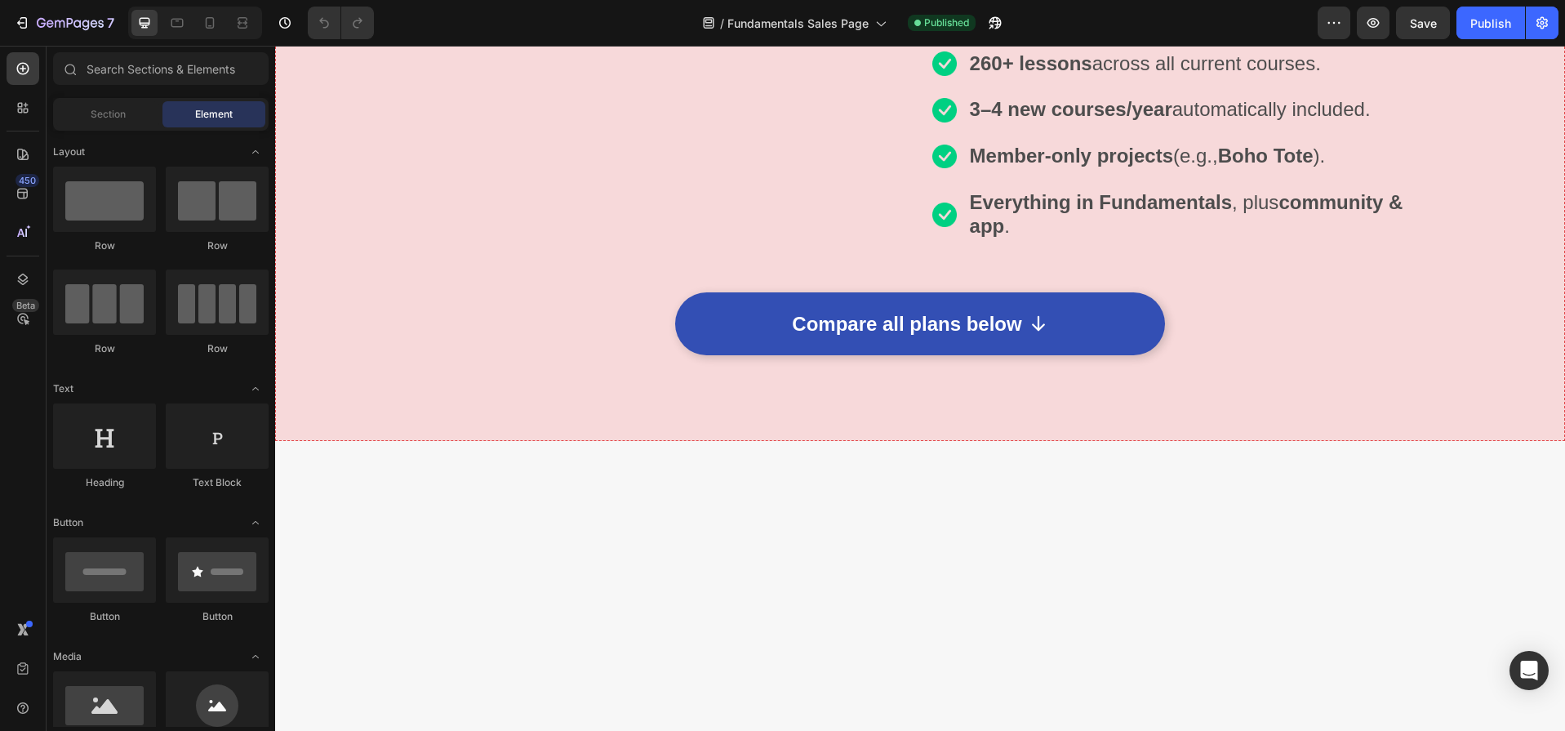
scroll to position [4656, 0]
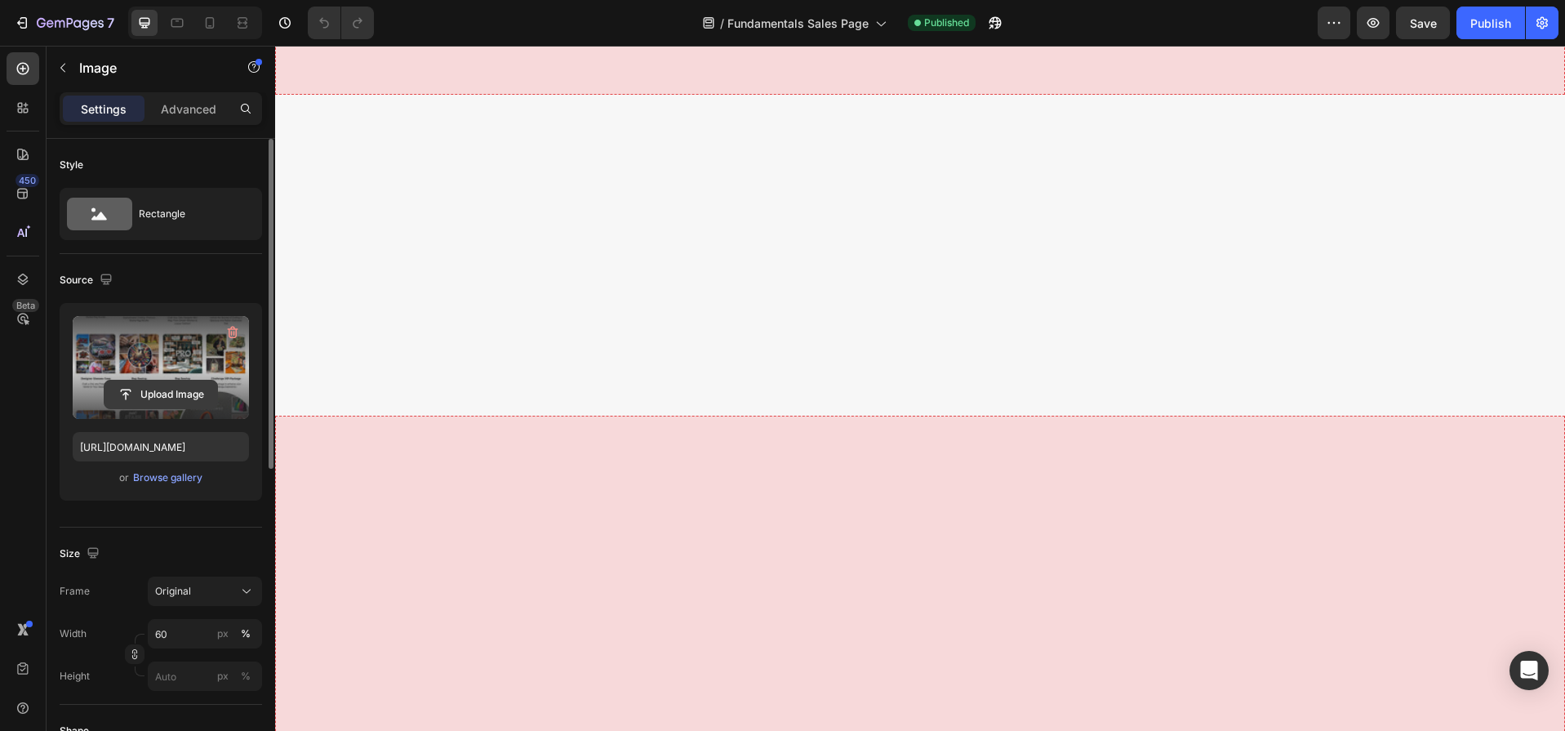
click at [159, 395] on input "file" at bounding box center [161, 394] width 113 height 28
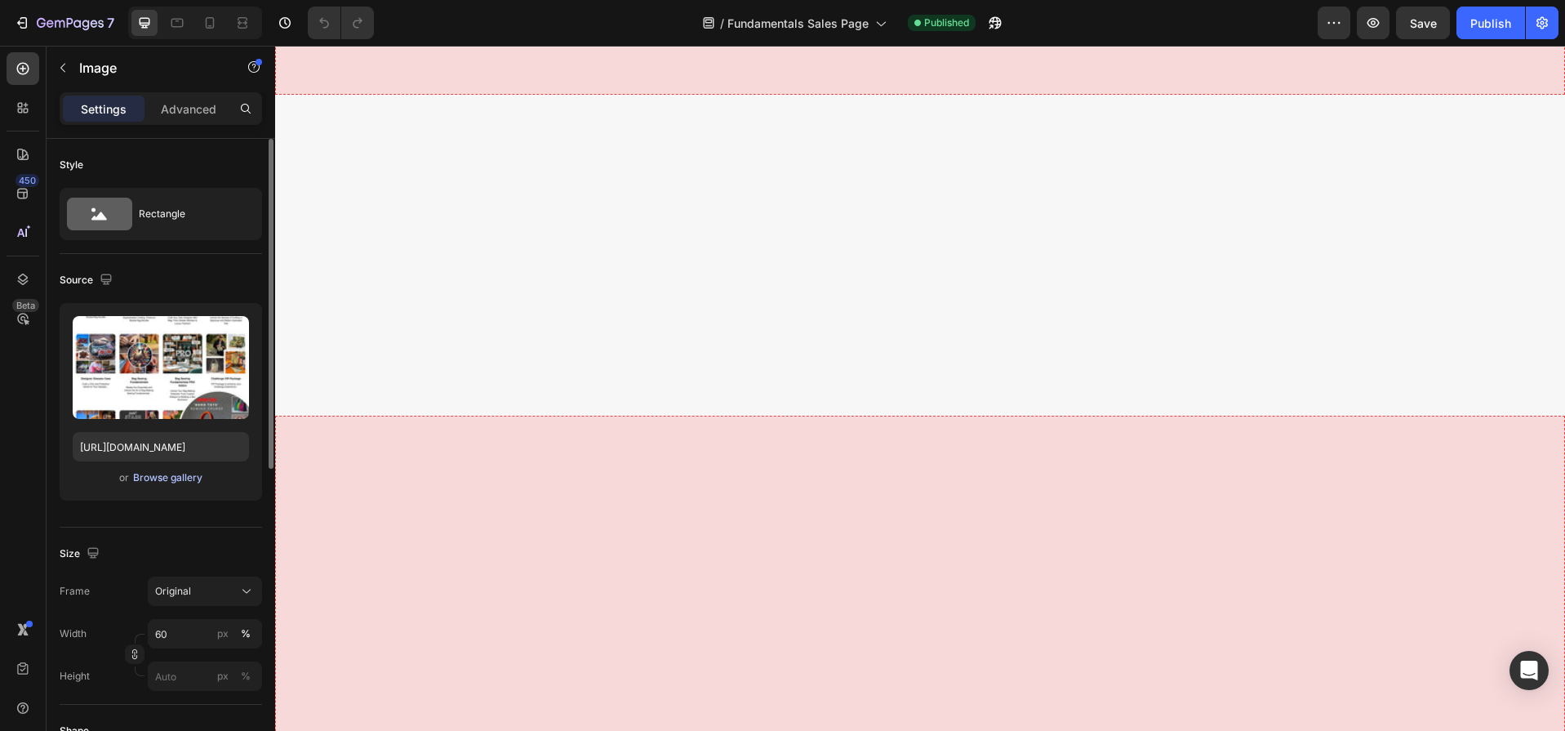
click at [173, 481] on div "Browse gallery" at bounding box center [167, 477] width 69 height 15
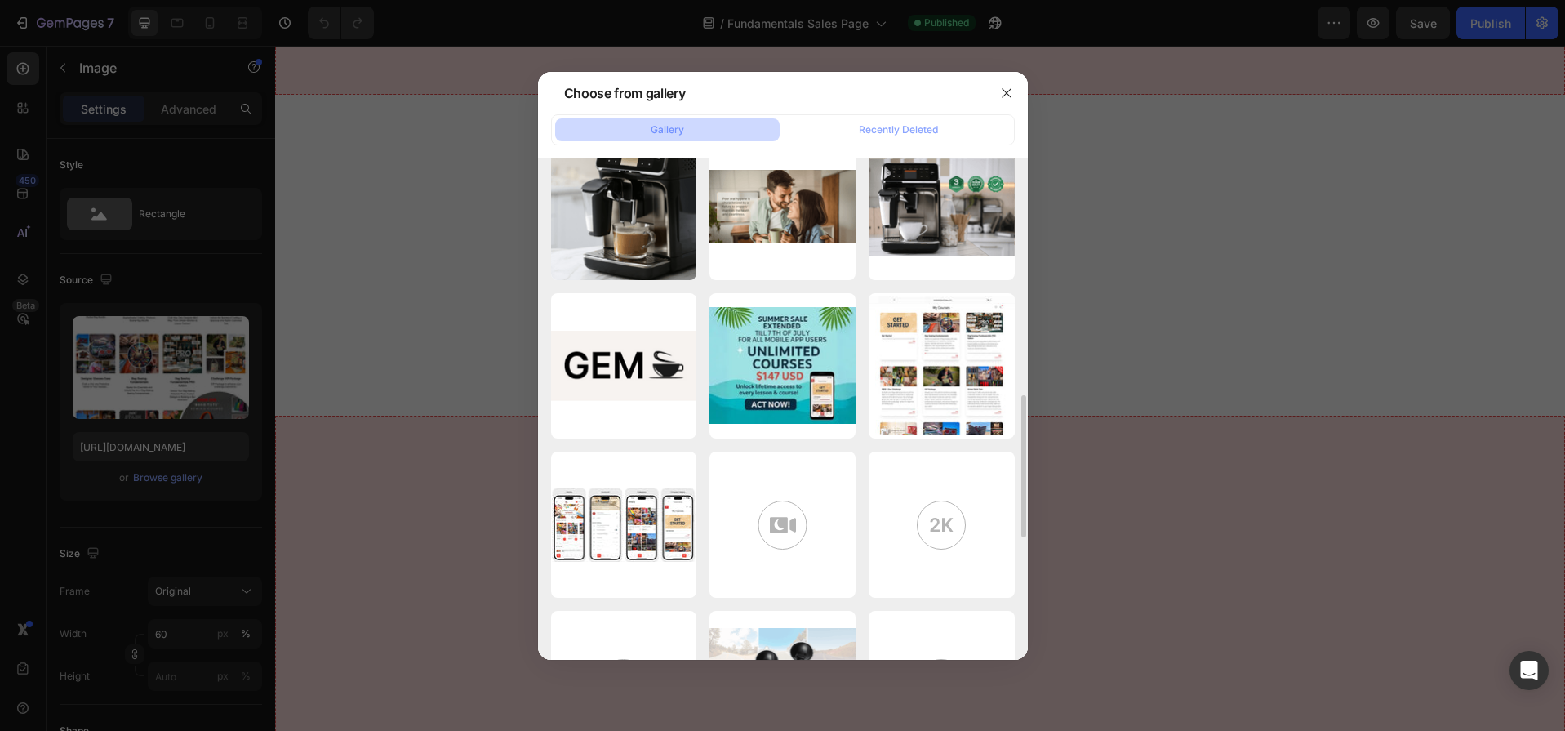
scroll to position [1203, 0]
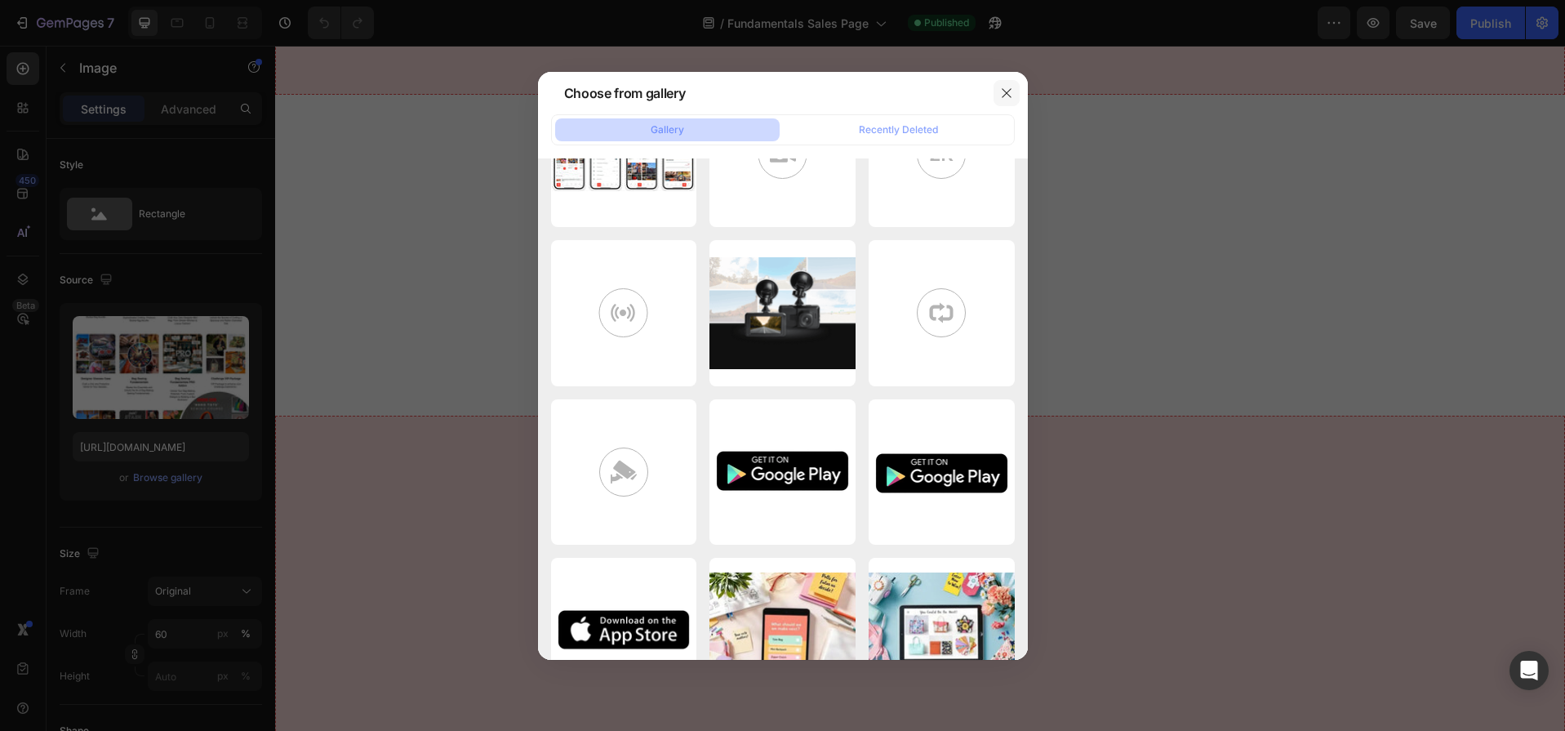
click at [1008, 88] on icon "button" at bounding box center [1006, 93] width 13 height 13
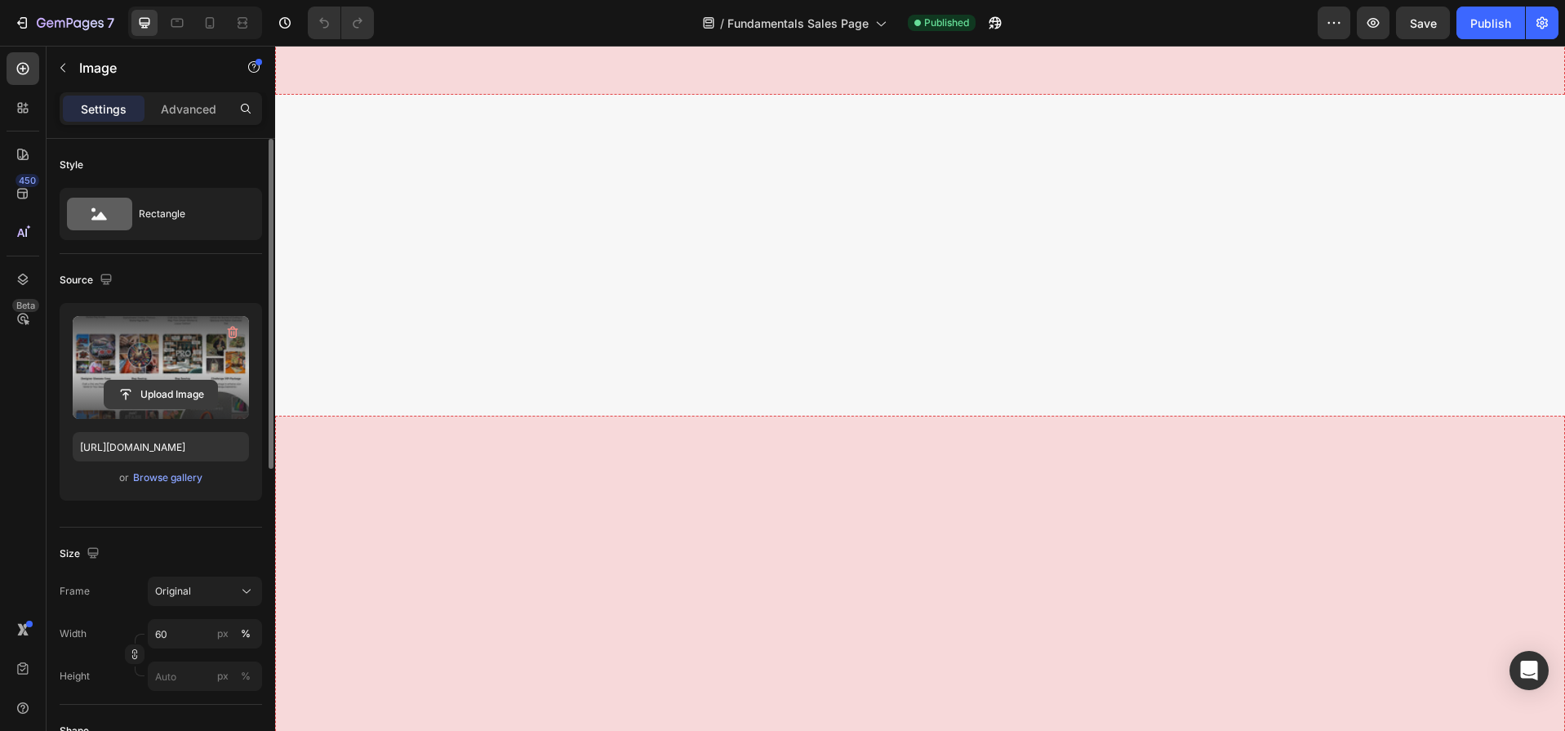
click at [163, 398] on input "file" at bounding box center [161, 394] width 113 height 28
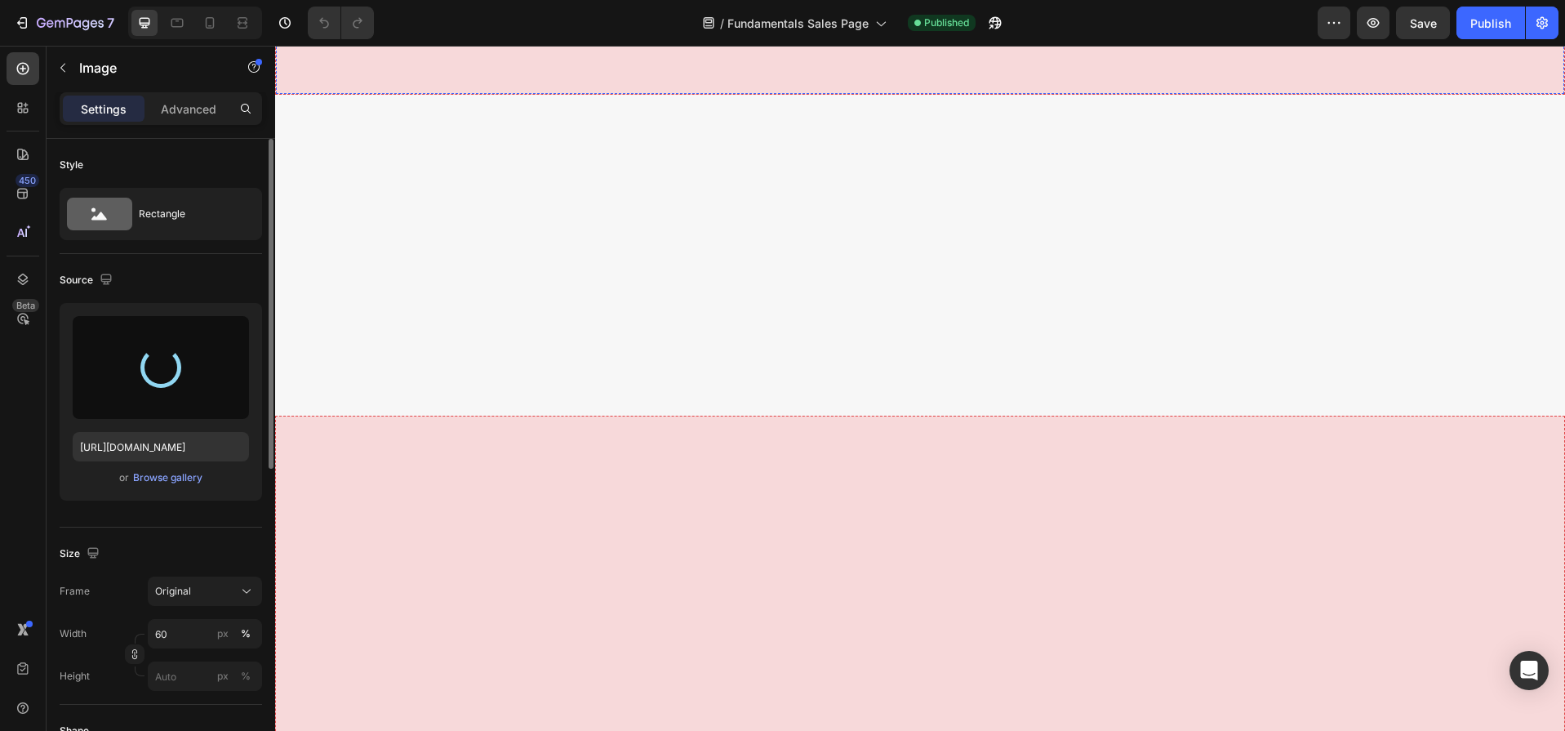
type input "https://cdn.shopify.com/s/files/1/0668/4429/5305/files/gempages_543669372900606…"
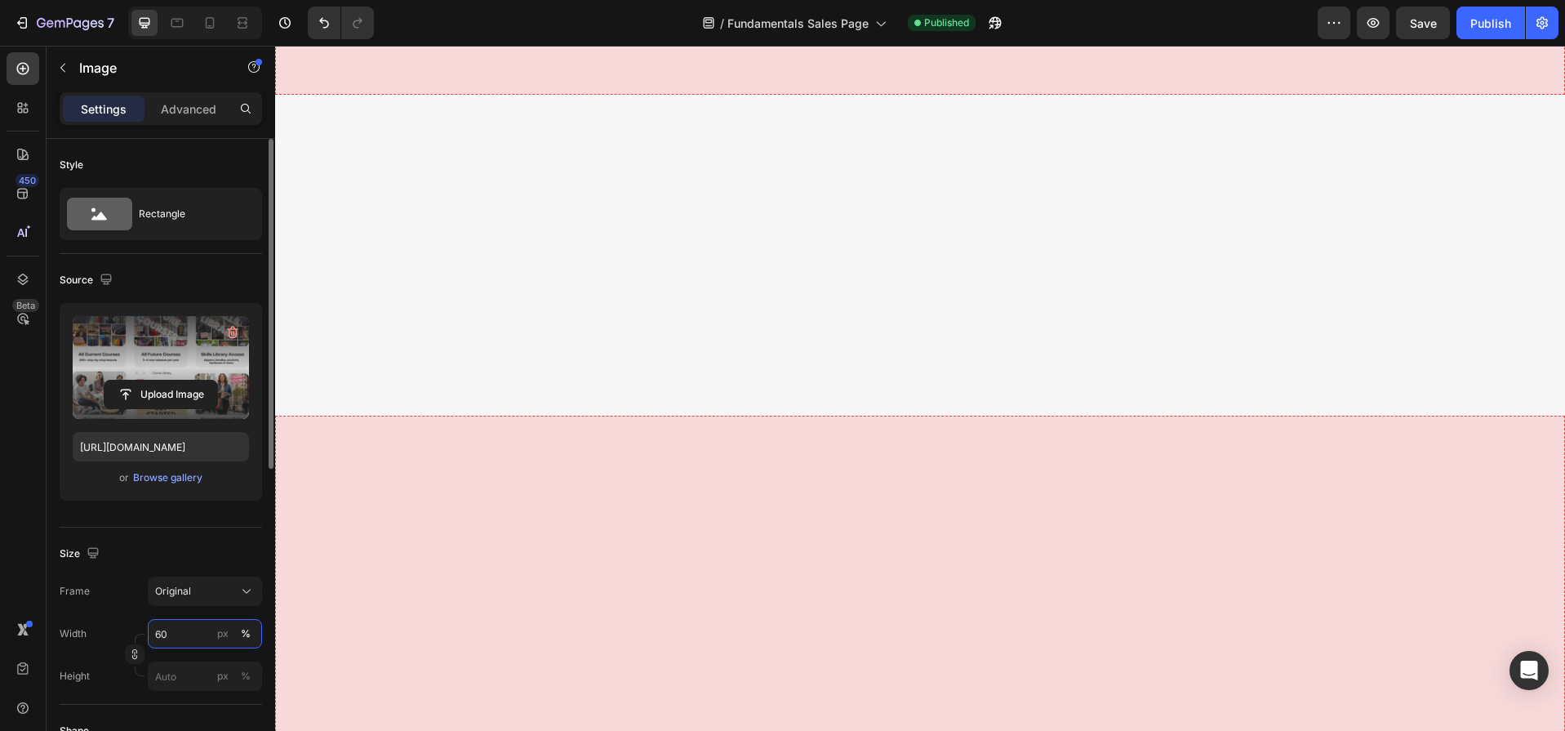
click at [189, 641] on input "60" at bounding box center [205, 633] width 114 height 29
type input "100"
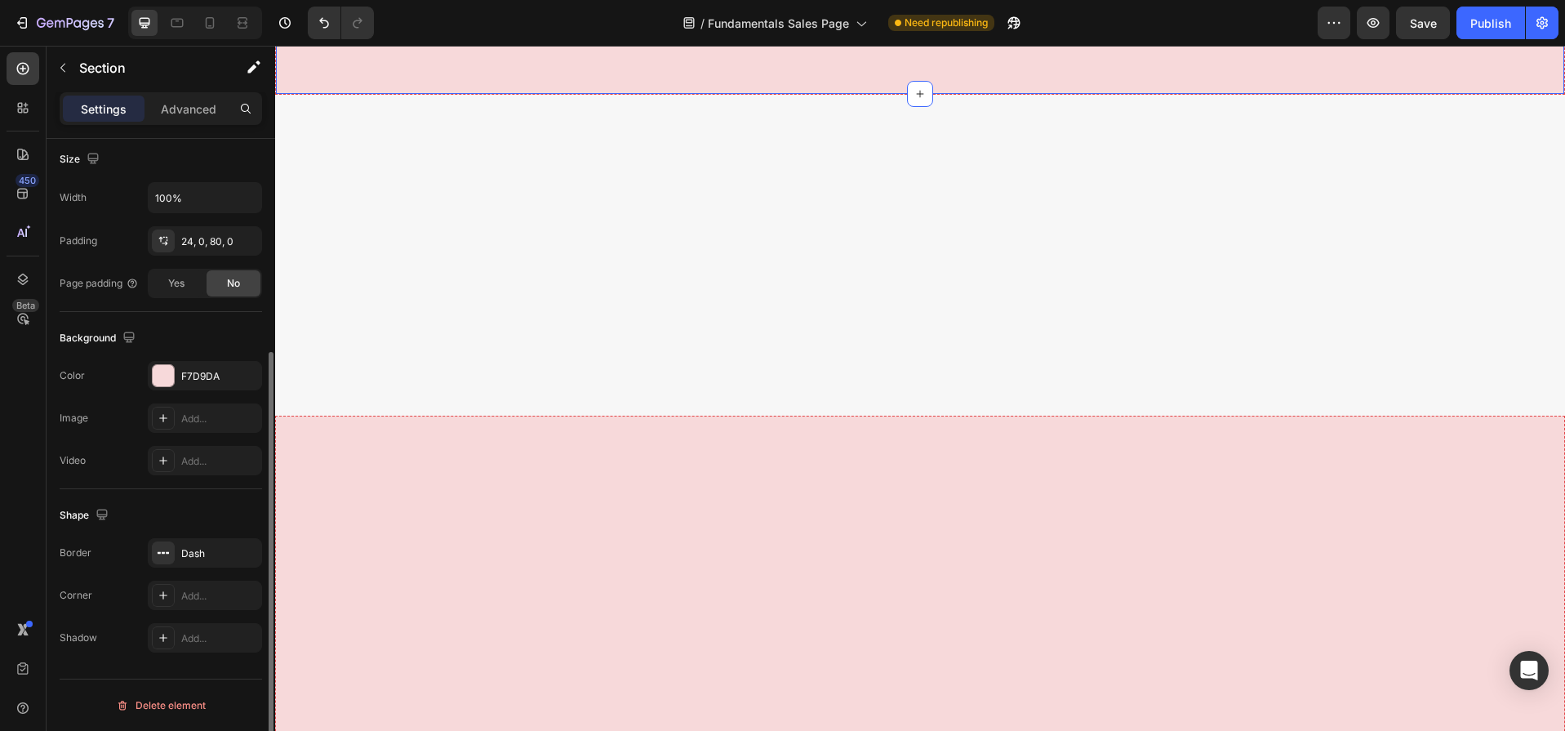
scroll to position [348, 0]
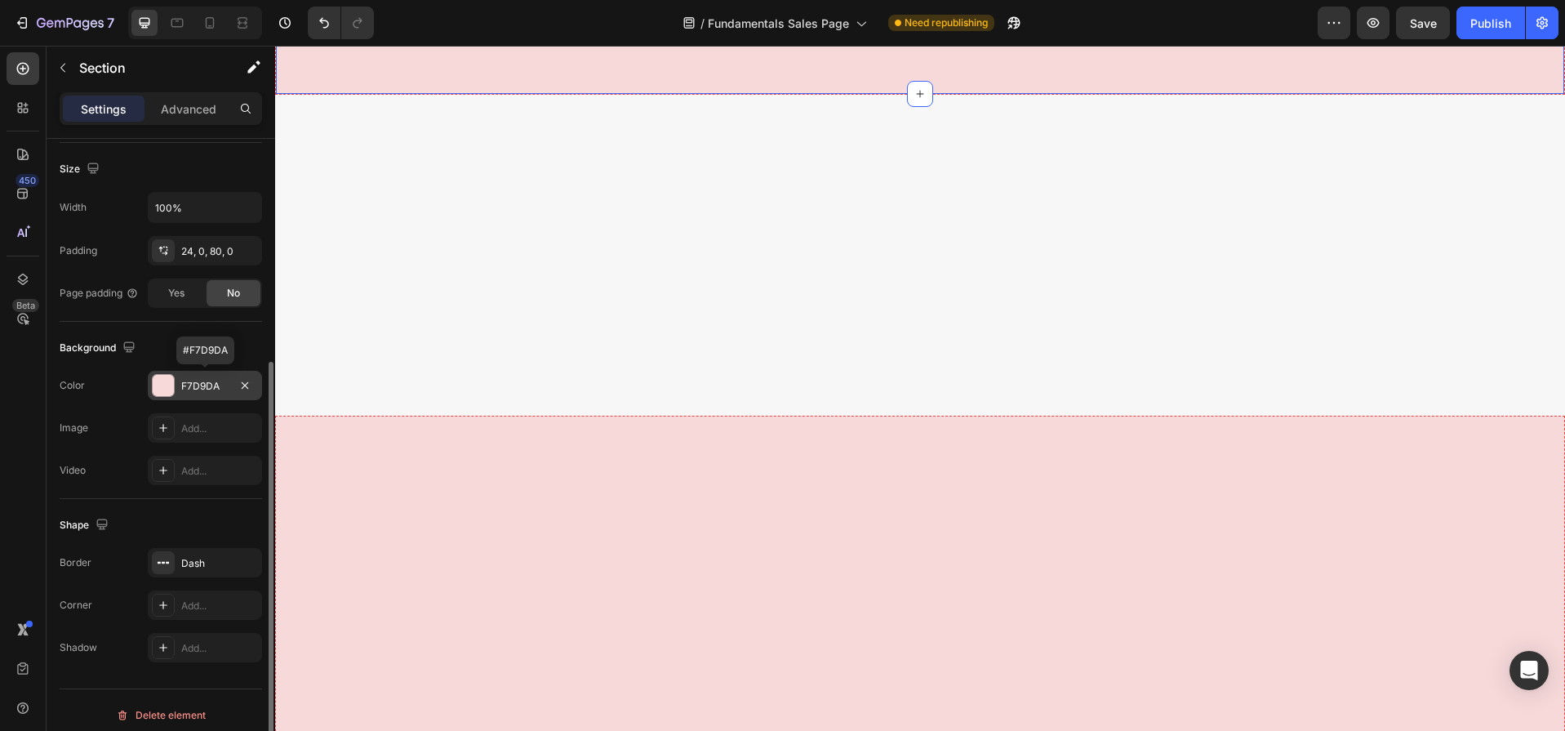
click at [167, 382] on div at bounding box center [163, 385] width 21 height 21
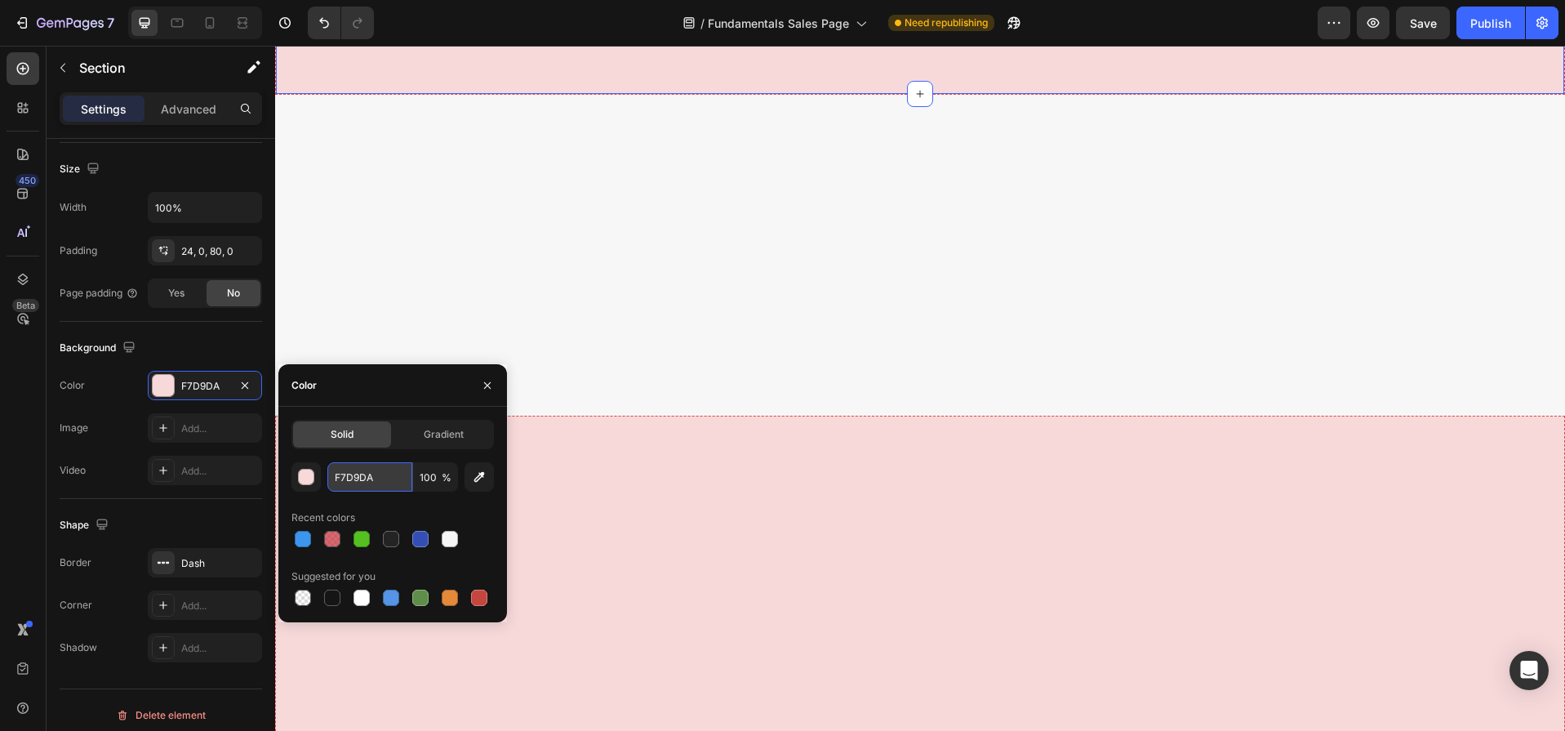
drag, startPoint x: 385, startPoint y: 482, endPoint x: 327, endPoint y: 478, distance: 57.3
click at [327, 478] on input "F7D9DA" at bounding box center [369, 476] width 85 height 29
drag, startPoint x: 387, startPoint y: 476, endPoint x: 333, endPoint y: 479, distance: 54.0
click at [333, 479] on input "F7D9DA" at bounding box center [369, 476] width 85 height 29
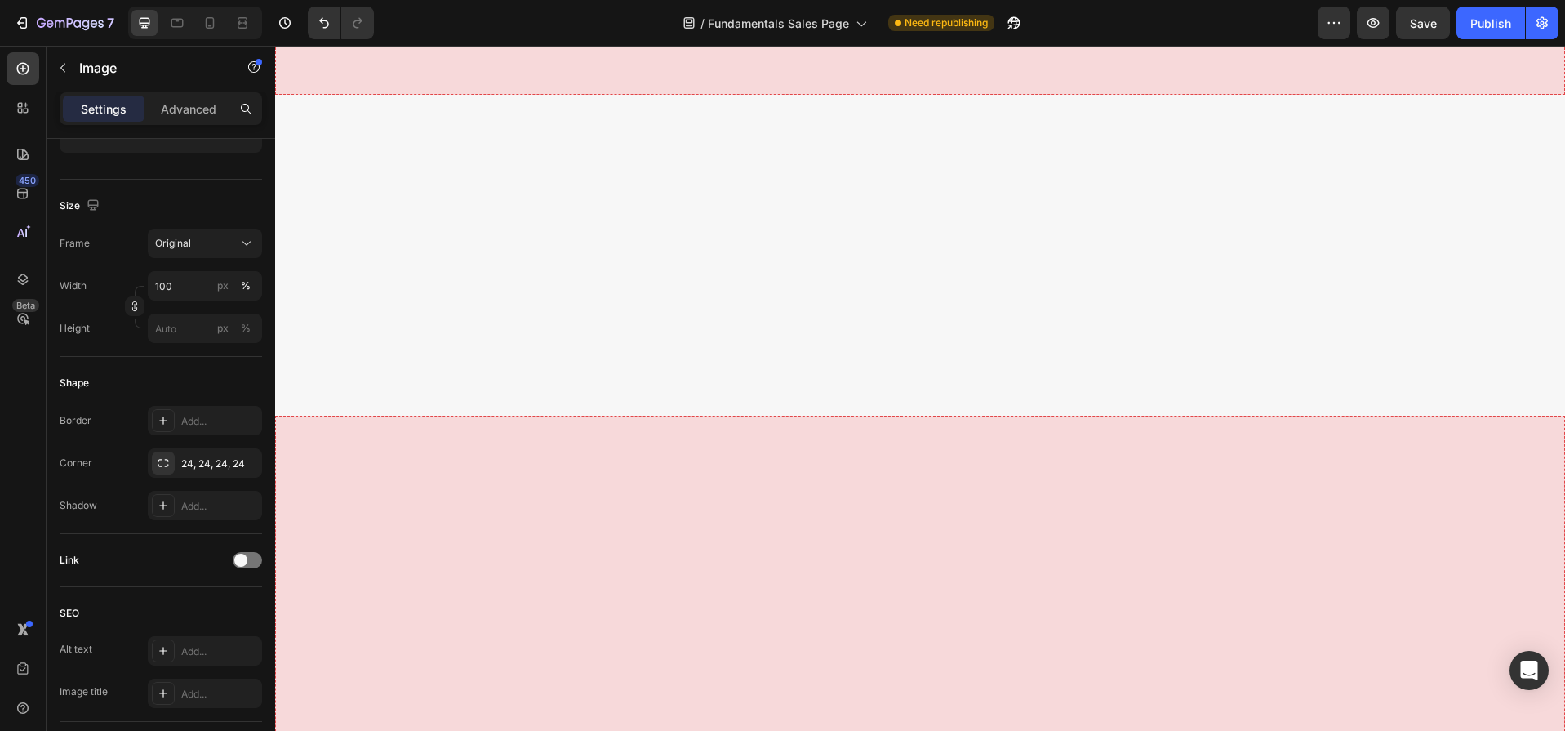
scroll to position [0, 0]
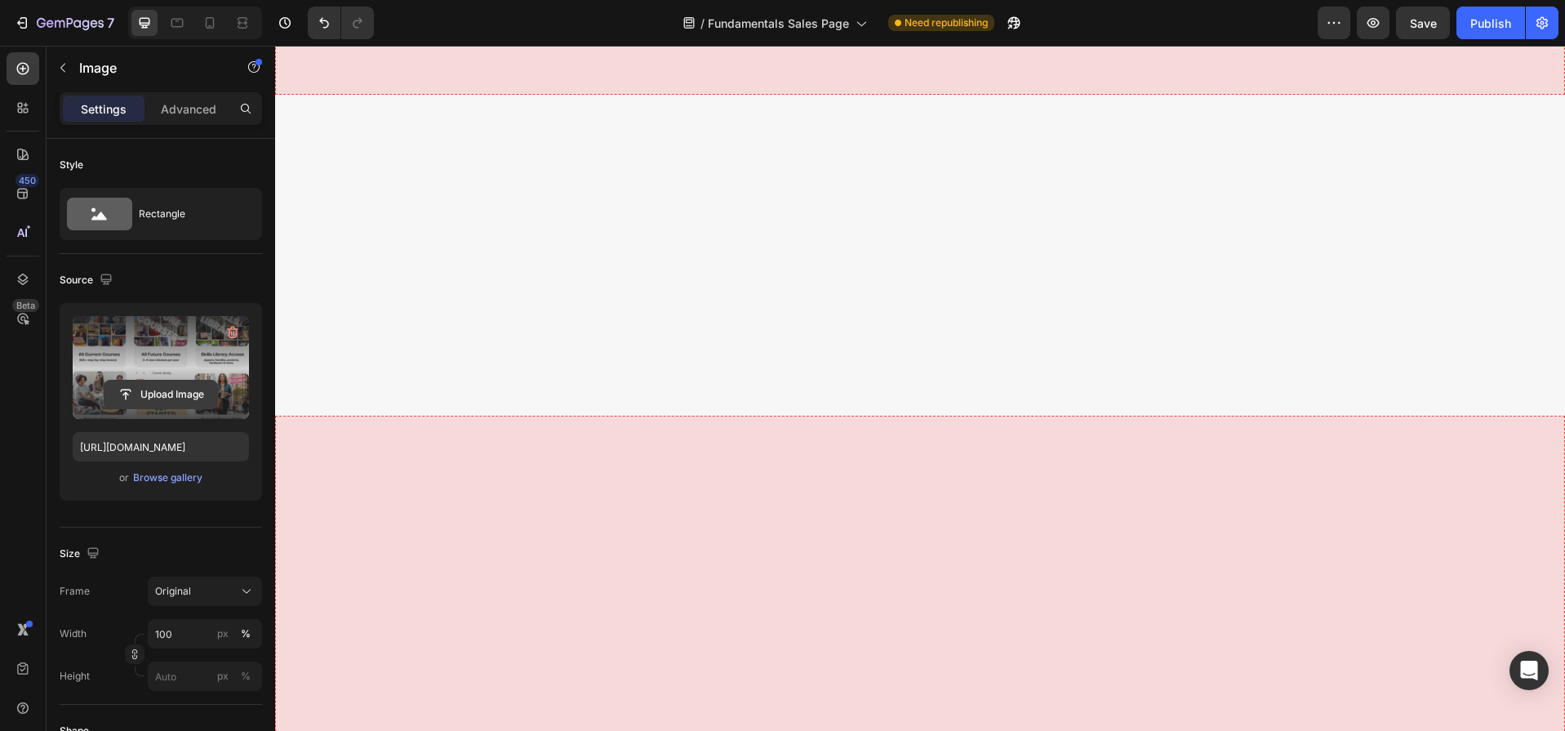
click at [162, 396] on input "file" at bounding box center [161, 394] width 113 height 28
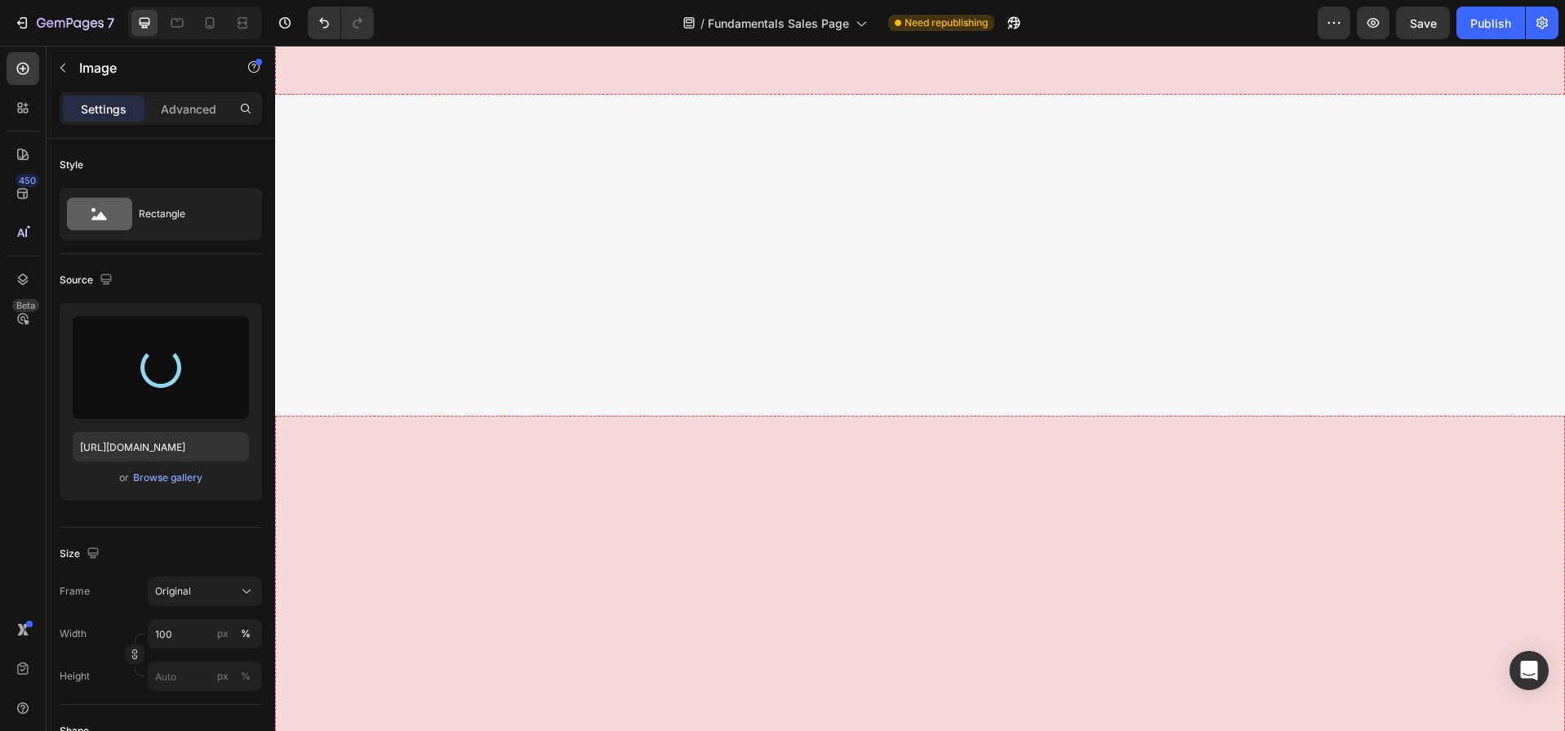
type input "https://cdn.shopify.com/s/files/1/0668/4429/5305/files/gempages_543669372900606…"
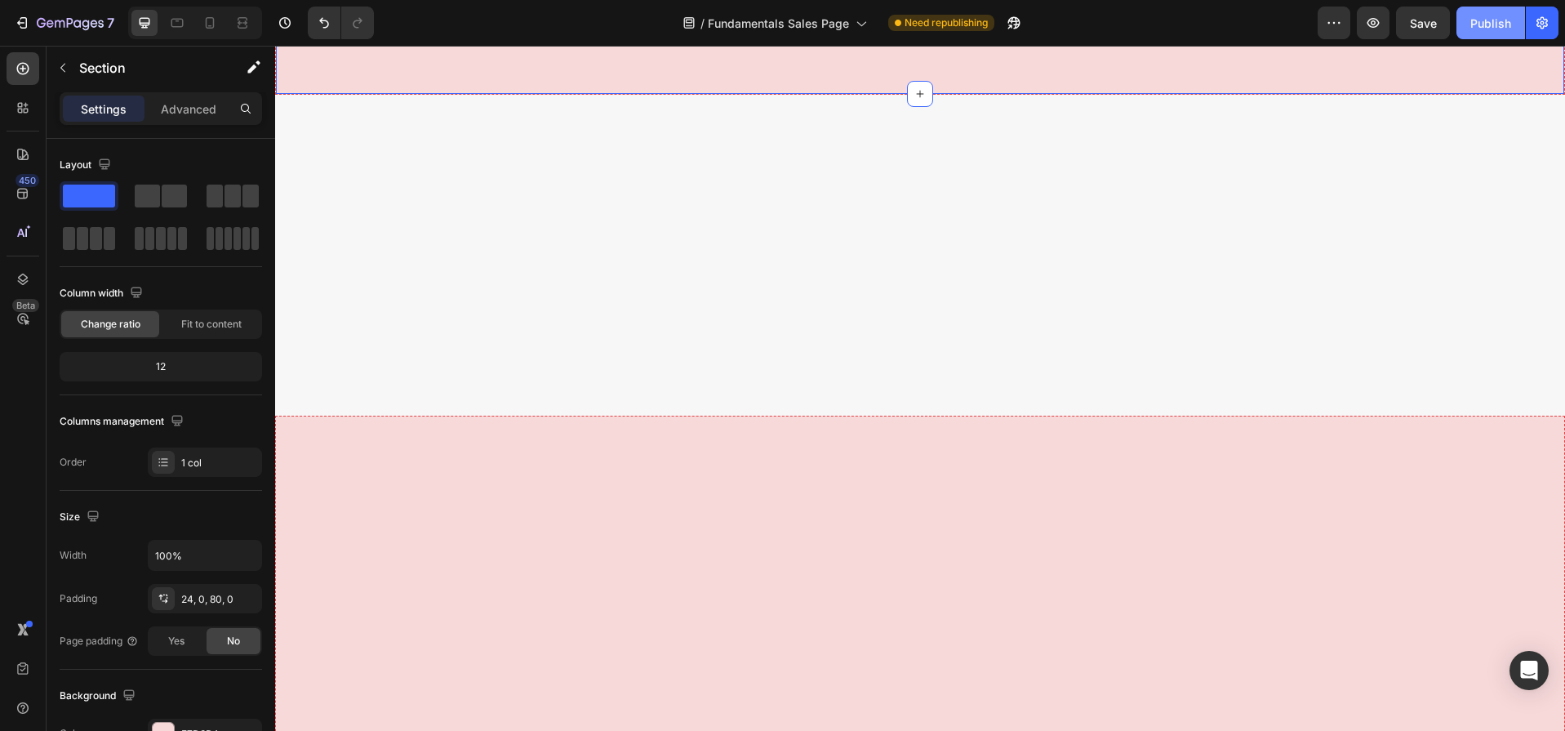
click at [1497, 24] on div "Publish" at bounding box center [1491, 23] width 41 height 17
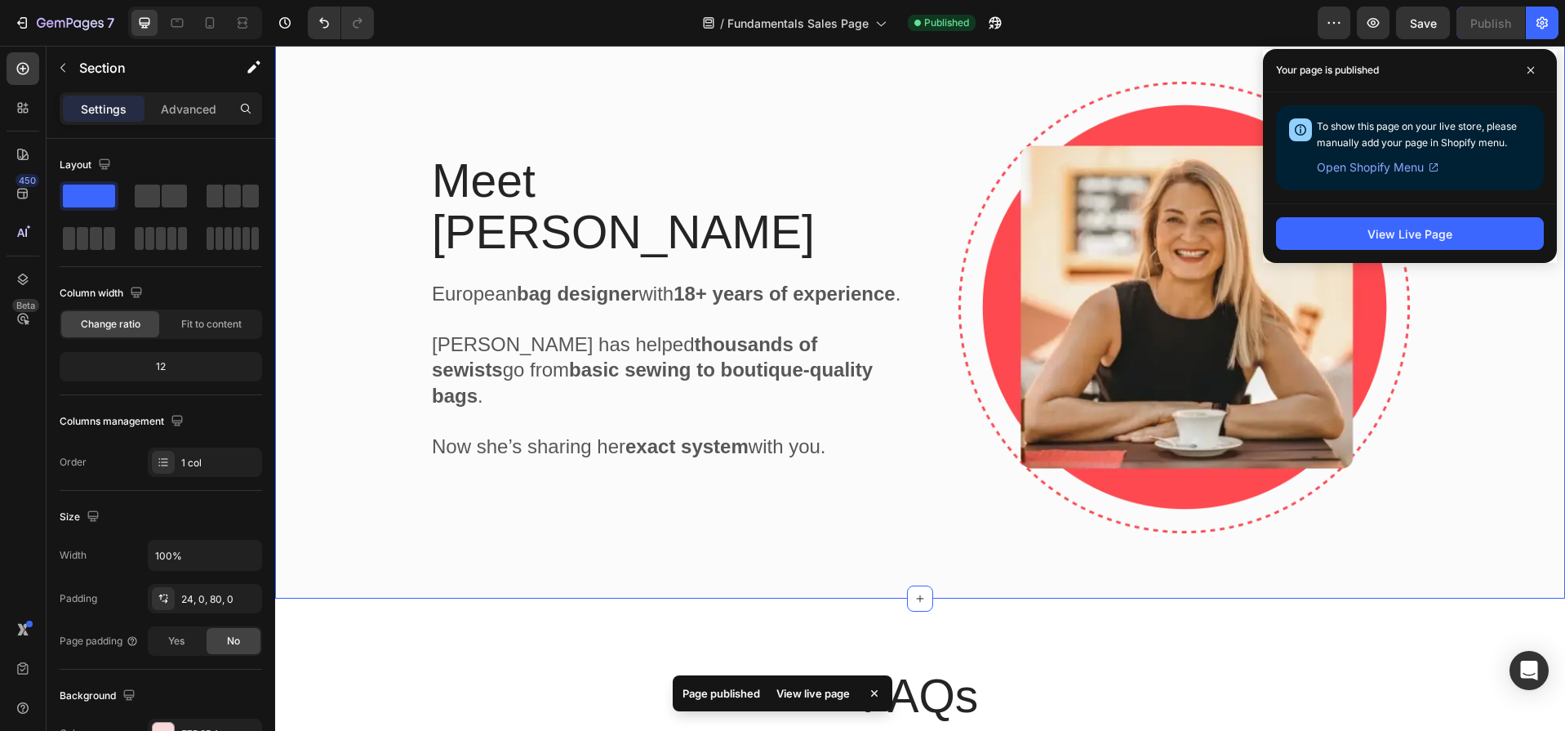
scroll to position [7578, 0]
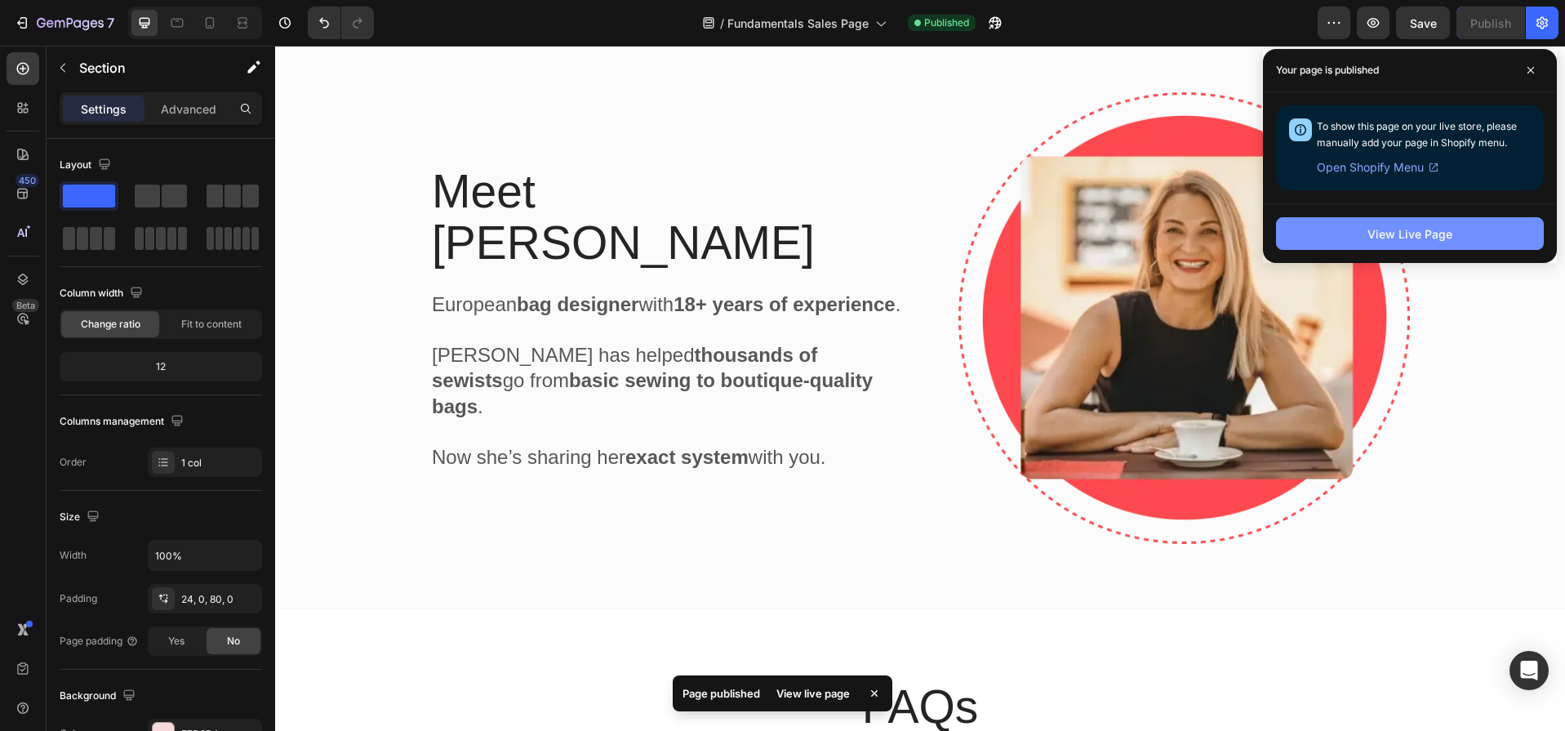
click at [1402, 224] on button "View Live Page" at bounding box center [1410, 233] width 268 height 33
